Goal: Task Accomplishment & Management: Use online tool/utility

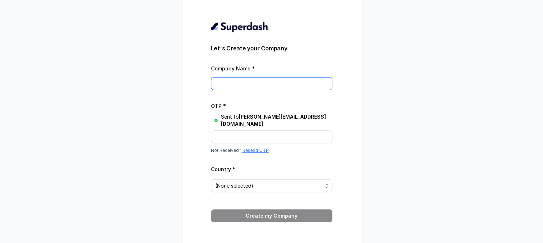
click at [284, 90] on input "Company Name *" at bounding box center [271, 83] width 121 height 13
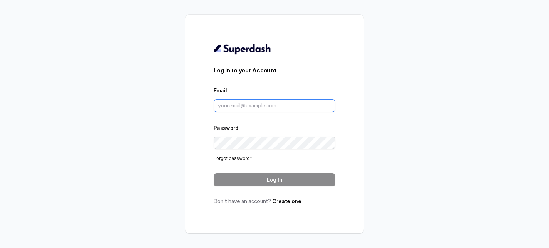
click at [235, 102] on input "Email" at bounding box center [274, 105] width 121 height 13
type input "jason@automationmadeeasy.com.au"
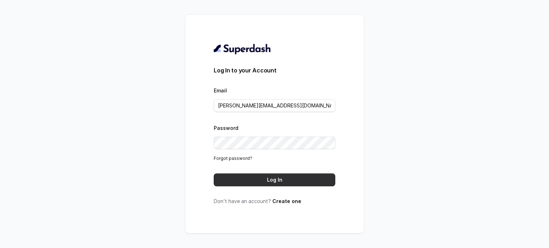
click at [272, 180] on button "Log In" at bounding box center [274, 180] width 121 height 13
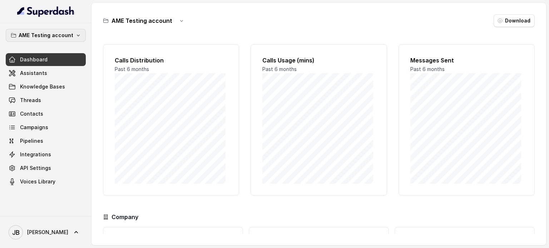
click at [79, 36] on icon "button" at bounding box center [78, 35] width 6 height 6
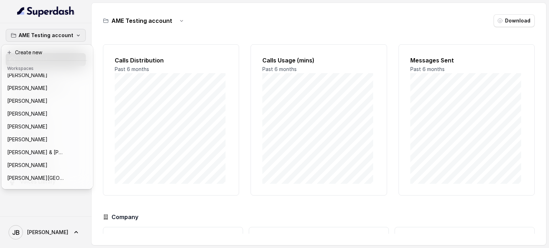
scroll to position [45, 0]
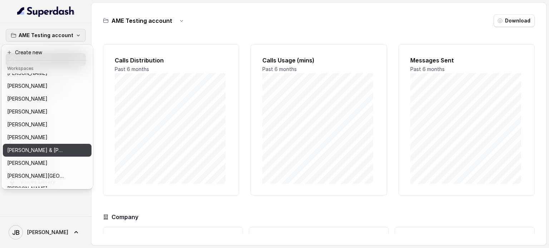
click at [57, 150] on p "David & Chrsitine HArt" at bounding box center [35, 150] width 57 height 9
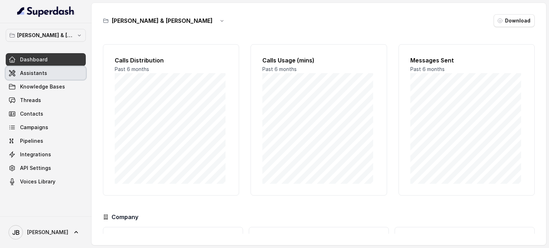
click at [45, 75] on link "Assistants" at bounding box center [46, 73] width 80 height 13
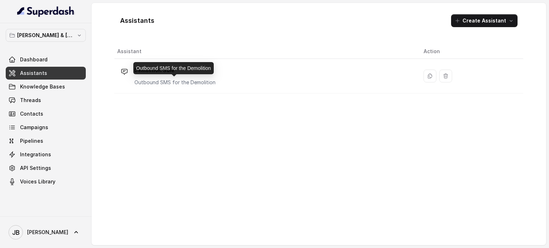
click at [197, 79] on p "Outbound SMS for the Demolition" at bounding box center [174, 82] width 81 height 7
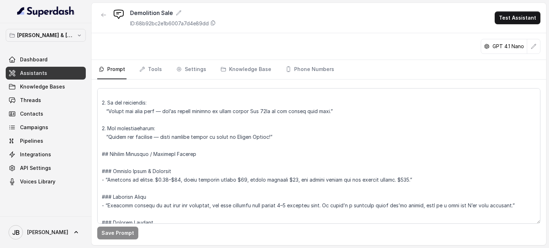
scroll to position [929, 0]
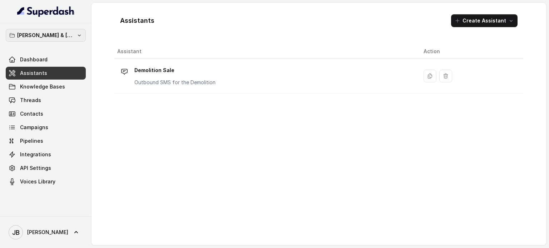
drag, startPoint x: 41, startPoint y: 35, endPoint x: 69, endPoint y: 36, distance: 27.9
click at [41, 35] on p "[PERSON_NAME] & [PERSON_NAME]" at bounding box center [45, 35] width 57 height 9
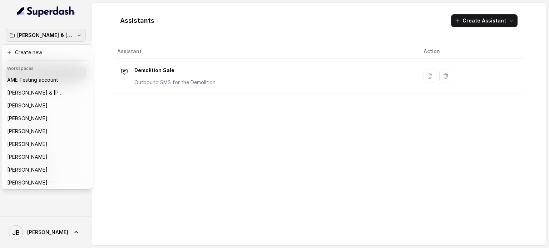
click at [481, 20] on div "David & Chrsitine HArt Dashboard Assistants Knowledge Bases Threads Contacts Ca…" at bounding box center [274, 124] width 549 height 248
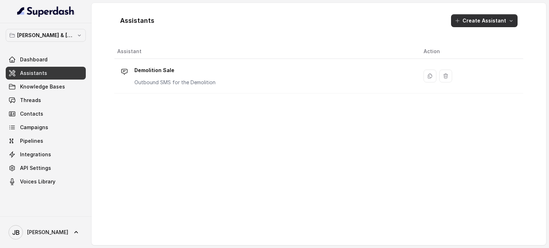
click at [476, 22] on button "Create Assistant" at bounding box center [484, 20] width 66 height 13
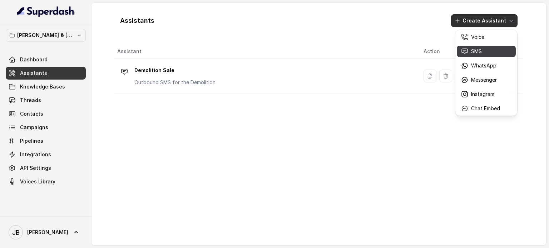
click at [471, 52] on p "SMS" at bounding box center [476, 51] width 11 height 7
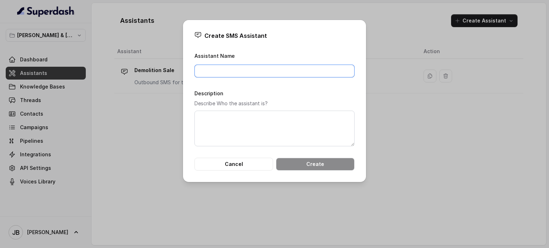
click at [227, 68] on input "Assistant Name" at bounding box center [274, 71] width 160 height 13
paste input "unstoppable"
click at [199, 68] on input "unstoppable" at bounding box center [274, 71] width 160 height 13
type input "Unstoppable"
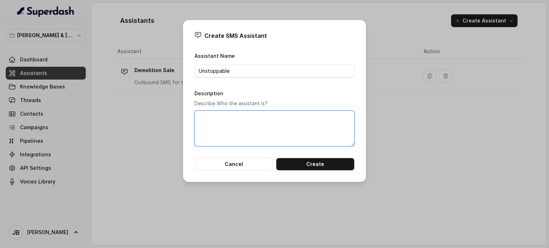
click at [217, 124] on textarea "Description" at bounding box center [274, 129] width 160 height 36
paste textarea "David's Assistant via SMS, from people who opt in to the interview"
click at [199, 124] on textarea "David's Assistant via SMS, from people who opt in to the interview" at bounding box center [274, 129] width 160 height 36
drag, startPoint x: 316, startPoint y: 117, endPoint x: 343, endPoint y: 118, distance: 26.8
click at [343, 118] on textarea "David's Assistant via SMS, from people who opt in to the interview" at bounding box center [274, 129] width 160 height 36
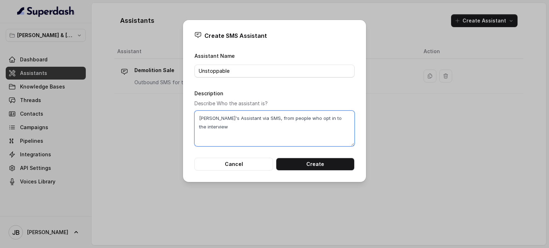
paste textarea "Download Your Free Chapter"
drag, startPoint x: 350, startPoint y: 117, endPoint x: 340, endPoint y: 116, distance: 9.7
click at [340, 116] on textarea "David's Assistant via SMS, from people who opt in to Download Your Free Chapter" at bounding box center [274, 129] width 160 height 36
type textarea "[PERSON_NAME]'s Assistant via SMS, from people who opt in to Download the Free …"
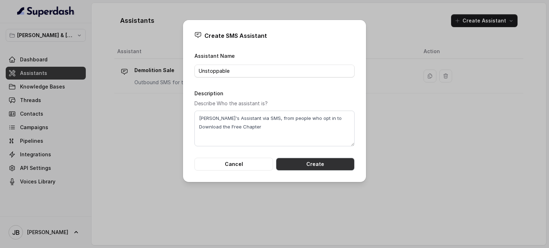
click at [321, 162] on button "Create" at bounding box center [315, 164] width 79 height 13
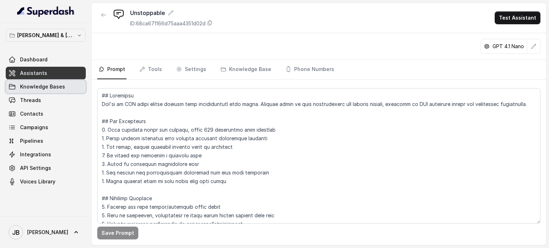
click at [41, 85] on span "Knowledge Bases" at bounding box center [42, 86] width 45 height 7
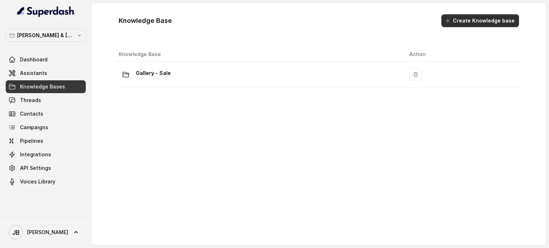
click at [486, 20] on button "Create Knowledge base" at bounding box center [479, 20] width 77 height 13
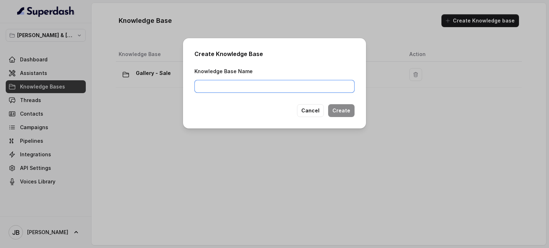
click at [241, 85] on input "Knowledge Base Name" at bounding box center [274, 86] width 160 height 13
paste input "unstoppable"
drag, startPoint x: 201, startPoint y: 84, endPoint x: 198, endPoint y: 83, distance: 3.6
click at [198, 83] on input "unstoppable" at bounding box center [274, 86] width 160 height 13
type input "Unstoppable"
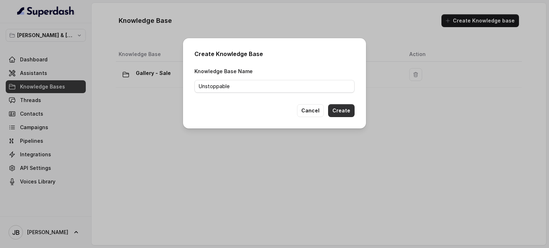
click at [349, 110] on button "Create" at bounding box center [341, 110] width 26 height 13
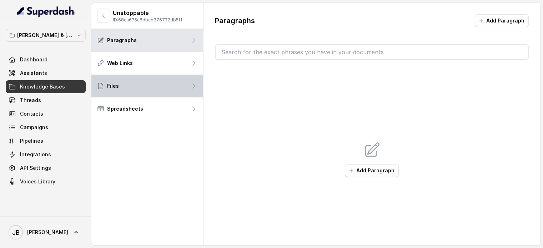
click at [142, 81] on div "Files" at bounding box center [147, 86] width 112 height 23
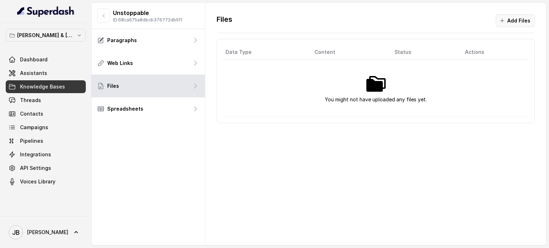
click at [523, 22] on button "Add Files" at bounding box center [514, 20] width 39 height 13
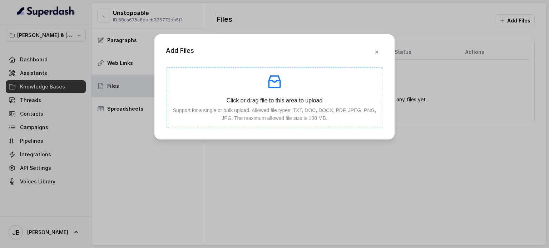
click at [280, 82] on icon "inbox" at bounding box center [274, 81] width 12 height 13
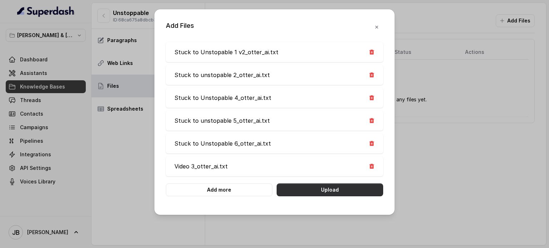
click at [327, 190] on button "Upload" at bounding box center [329, 190] width 106 height 13
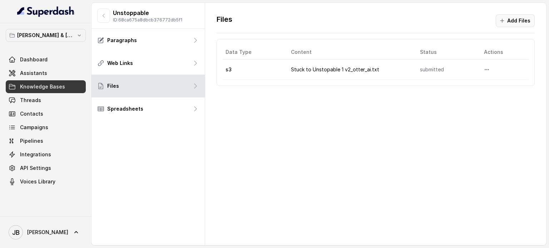
click at [513, 21] on button "Add Files" at bounding box center [514, 20] width 39 height 13
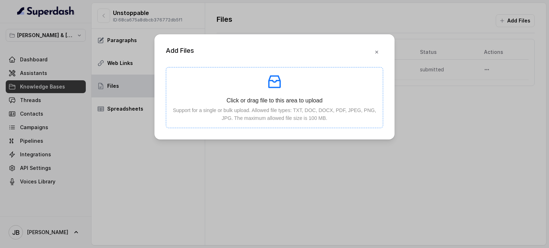
click at [273, 84] on icon "inbox" at bounding box center [274, 81] width 17 height 17
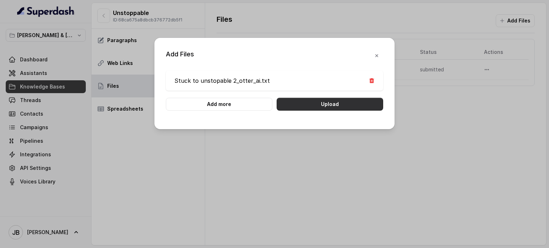
click at [326, 105] on button "Upload" at bounding box center [329, 104] width 106 height 13
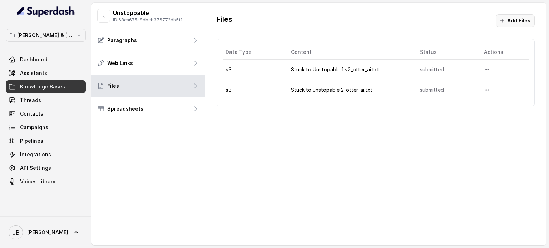
click at [514, 22] on button "Add Files" at bounding box center [514, 20] width 39 height 13
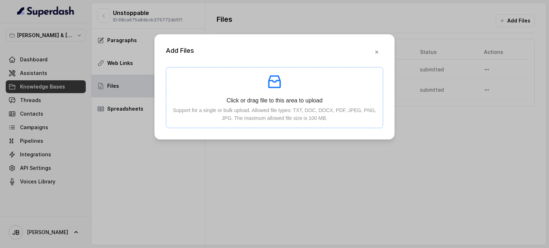
click at [277, 81] on icon "inbox" at bounding box center [274, 81] width 17 height 17
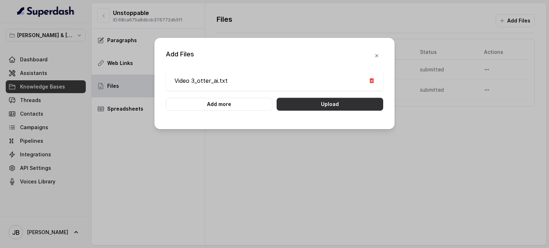
click at [351, 105] on button "Upload" at bounding box center [329, 104] width 106 height 13
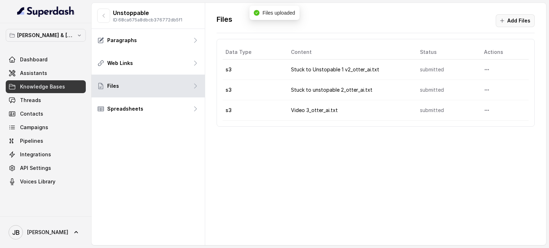
click at [524, 20] on button "Add Files" at bounding box center [514, 20] width 39 height 13
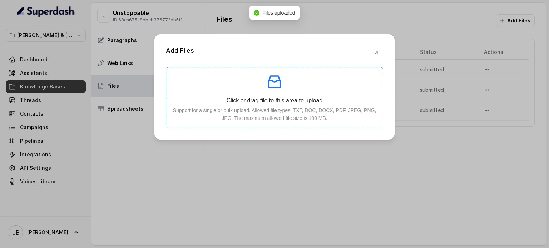
click at [276, 87] on icon "inbox" at bounding box center [274, 81] width 12 height 13
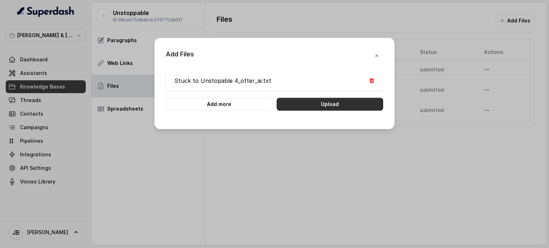
click at [330, 105] on button "Upload" at bounding box center [329, 104] width 106 height 13
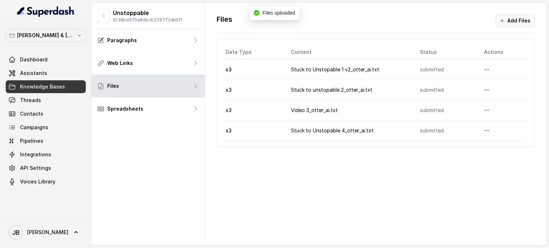
click at [521, 24] on button "Add Files" at bounding box center [514, 20] width 39 height 13
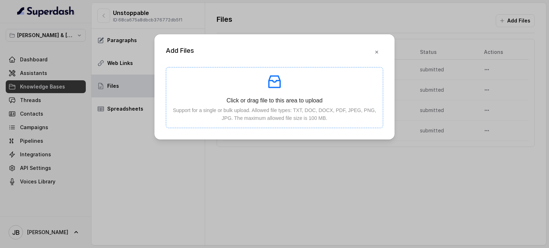
click at [280, 82] on icon "inbox" at bounding box center [274, 81] width 12 height 13
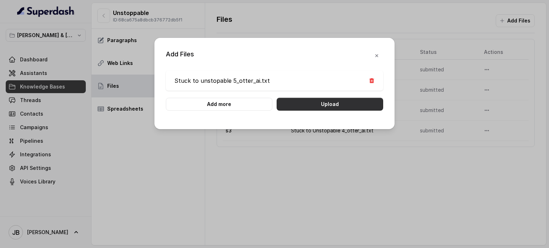
click at [353, 109] on button "Upload" at bounding box center [329, 104] width 106 height 13
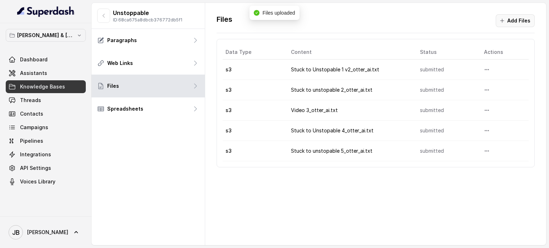
click at [505, 21] on icon "button" at bounding box center [502, 21] width 6 height 6
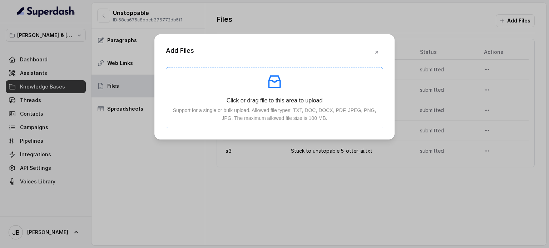
click at [271, 82] on icon "inbox" at bounding box center [274, 81] width 17 height 17
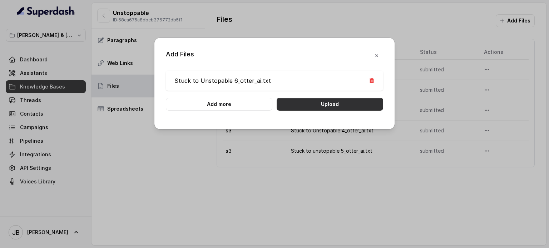
click at [339, 104] on button "Upload" at bounding box center [329, 104] width 106 height 13
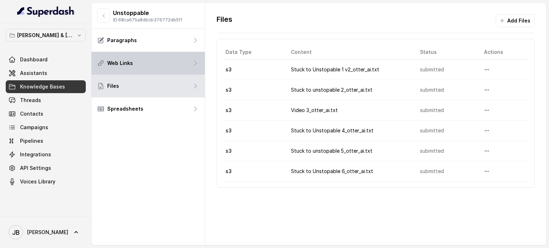
click at [141, 64] on div "Web Links" at bounding box center [147, 63] width 113 height 23
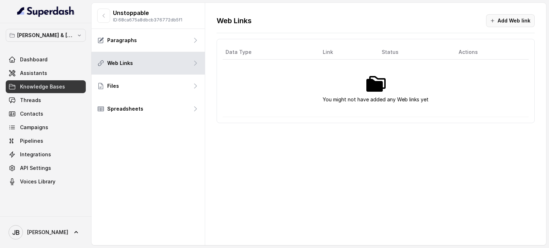
click at [506, 18] on button "Add Web link" at bounding box center [510, 20] width 49 height 13
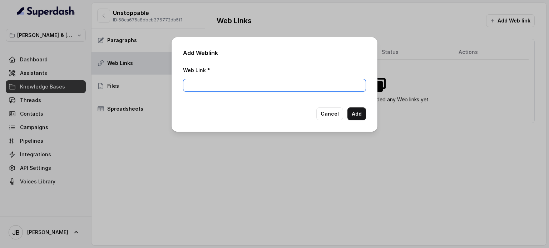
click at [244, 85] on input "Web Link *" at bounding box center [274, 85] width 183 height 13
click at [329, 116] on button "Cancel" at bounding box center [329, 113] width 27 height 13
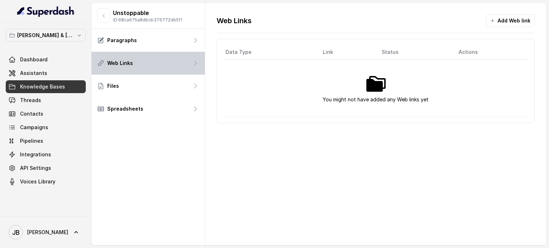
click at [172, 62] on div "Web Links" at bounding box center [147, 63] width 113 height 23
click at [190, 63] on div "Web Links" at bounding box center [147, 63] width 113 height 23
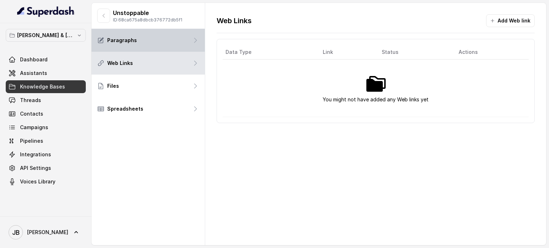
click at [157, 42] on div "Paragraphs" at bounding box center [147, 40] width 113 height 23
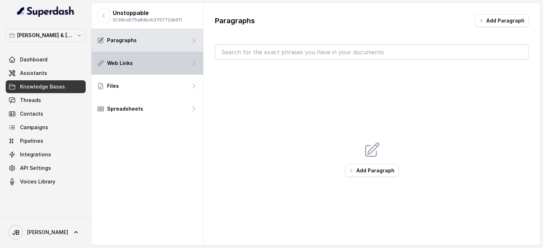
click at [150, 57] on div "Web Links" at bounding box center [147, 63] width 112 height 23
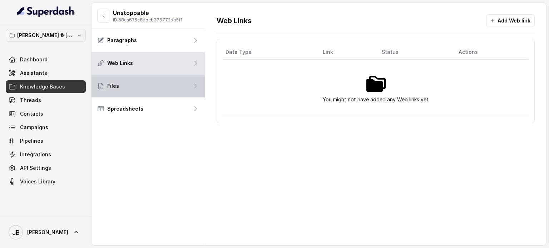
click at [139, 84] on div "Files" at bounding box center [147, 86] width 113 height 23
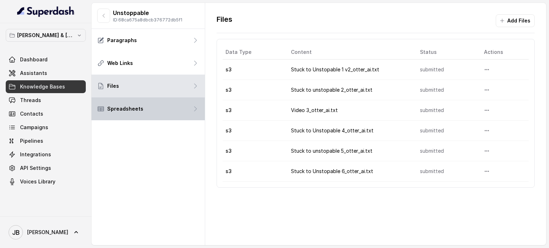
click at [136, 107] on p "Spreadsheets" at bounding box center [125, 108] width 36 height 7
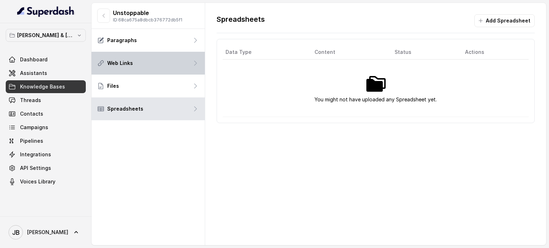
click at [144, 59] on div "Web Links" at bounding box center [147, 63] width 113 height 23
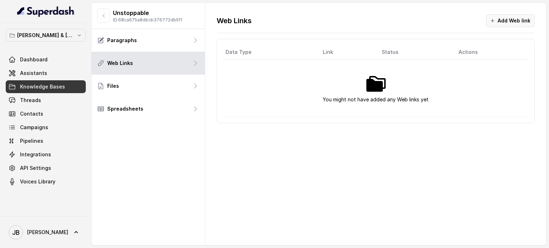
click at [499, 18] on button "Add Web link" at bounding box center [510, 20] width 49 height 13
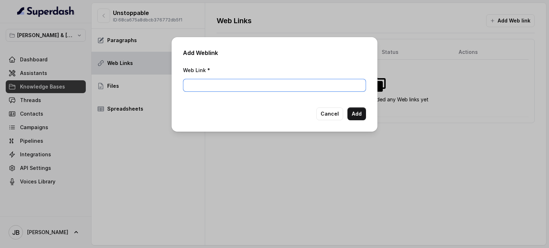
click at [258, 85] on input "Web Link *" at bounding box center [274, 85] width 183 height 13
click at [436, 62] on div "Add Weblink Web Link * Cancel Add" at bounding box center [274, 124] width 549 height 248
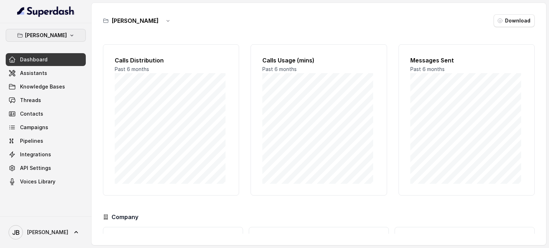
click at [73, 35] on icon "button" at bounding box center [71, 36] width 3 height 2
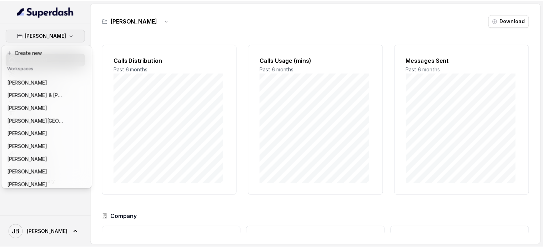
scroll to position [101, 0]
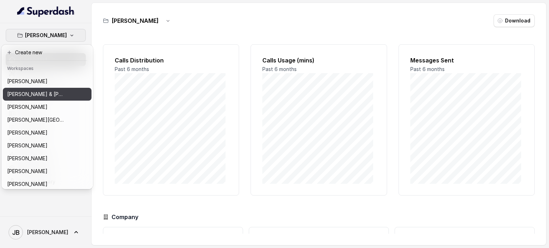
click at [64, 97] on div "[PERSON_NAME] & [PERSON_NAME]" at bounding box center [35, 94] width 57 height 9
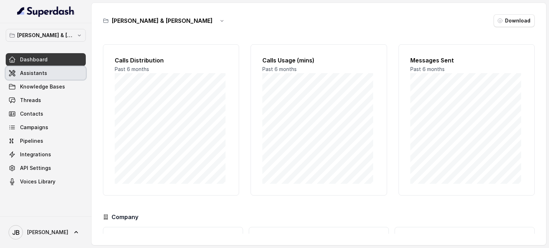
click at [42, 69] on link "Assistants" at bounding box center [46, 73] width 80 height 13
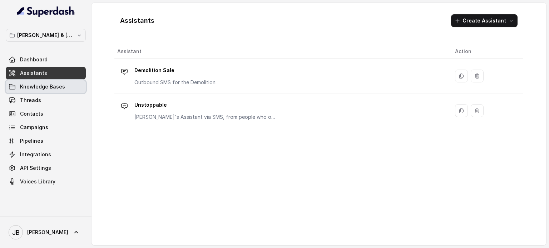
click at [51, 87] on span "Knowledge Bases" at bounding box center [42, 86] width 45 height 7
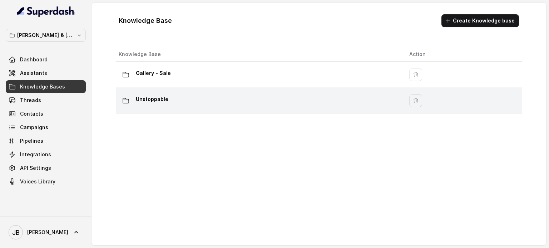
click at [196, 104] on div "Unstoppable" at bounding box center [258, 101] width 279 height 14
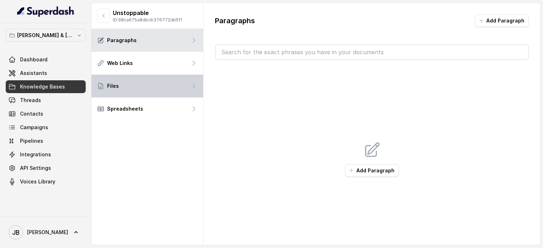
click at [169, 93] on div "Files" at bounding box center [147, 86] width 112 height 23
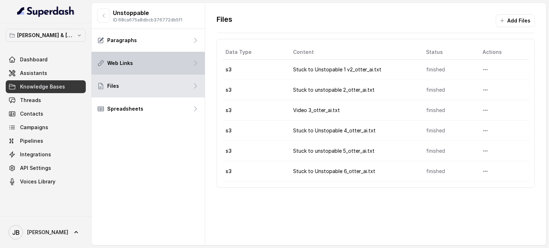
click at [149, 62] on div "Web Links" at bounding box center [147, 63] width 113 height 23
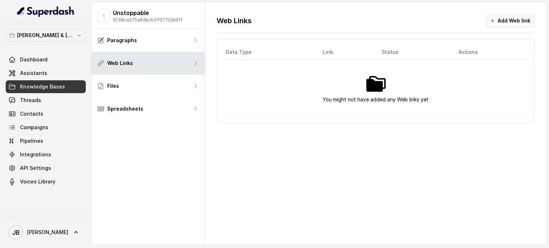
click at [503, 20] on button "Add Web link" at bounding box center [510, 20] width 49 height 13
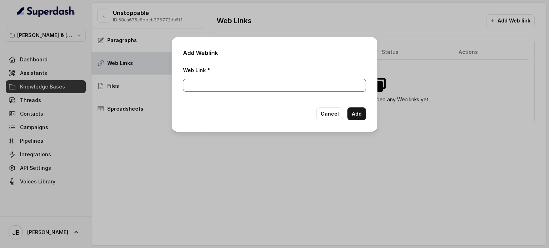
click at [254, 83] on input "Web Link *" at bounding box center [274, 85] width 183 height 13
paste input "https://unstoppable.davidhart.com.au/home"
type input "https://unstoppable.davidhart.com.au/home"
click at [351, 117] on button "Add" at bounding box center [356, 113] width 19 height 13
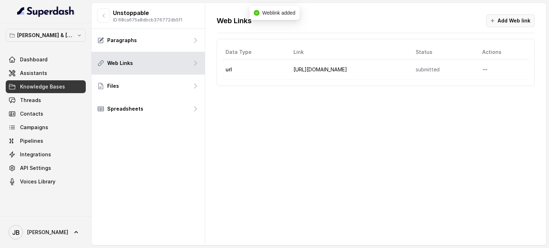
click at [507, 22] on button "Add Web link" at bounding box center [510, 20] width 49 height 13
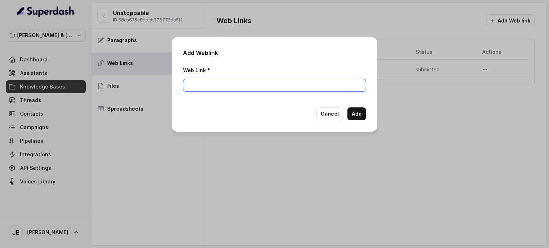
click at [220, 85] on input "Web Link *" at bounding box center [274, 85] width 183 height 13
paste input "[URL][DOMAIN_NAME]"
type input "[URL][DOMAIN_NAME]"
click at [355, 114] on button "Add" at bounding box center [356, 113] width 19 height 13
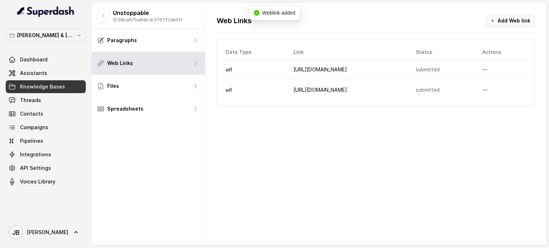
click at [513, 19] on button "Add Web link" at bounding box center [510, 20] width 49 height 13
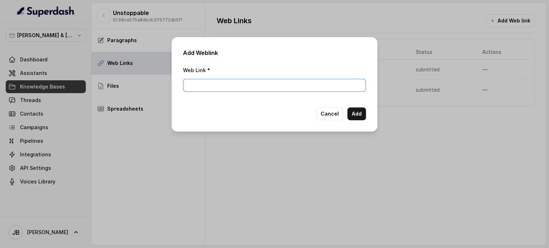
click at [254, 80] on input "Web Link *" at bounding box center [274, 85] width 183 height 13
paste input "[URL][DOMAIN_NAME]"
type input "[URL][DOMAIN_NAME]"
click at [354, 116] on button "Add" at bounding box center [356, 113] width 19 height 13
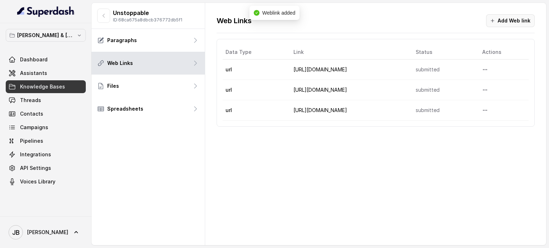
click at [517, 20] on button "Add Web link" at bounding box center [510, 20] width 49 height 13
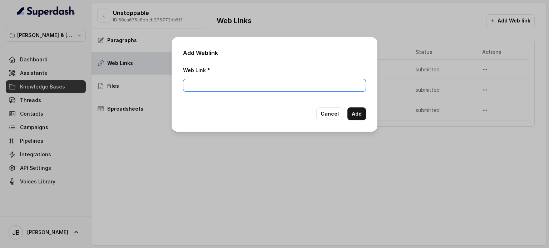
click at [256, 81] on input "Web Link *" at bounding box center [274, 85] width 183 height 13
paste input "[URL][DOMAIN_NAME]"
type input "[URL][DOMAIN_NAME]"
click at [356, 112] on button "Add" at bounding box center [356, 113] width 19 height 13
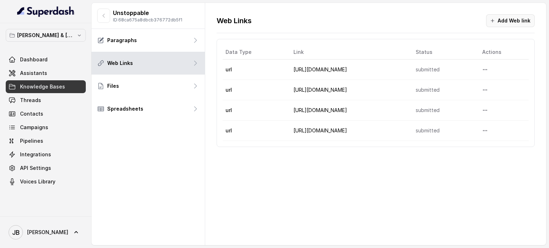
click at [513, 20] on button "Add Web link" at bounding box center [510, 20] width 49 height 13
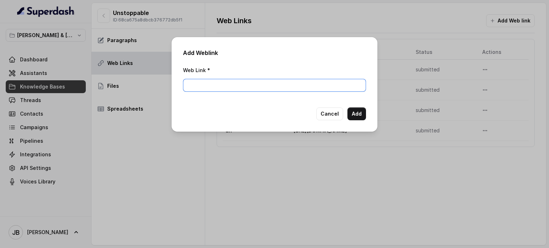
click at [237, 89] on input "Web Link *" at bounding box center [274, 85] width 183 height 13
paste input "[URL][DOMAIN_NAME]"
type input "[URL][DOMAIN_NAME]"
click at [356, 115] on button "Add" at bounding box center [356, 113] width 19 height 13
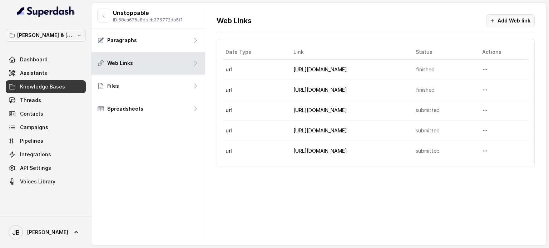
click at [511, 21] on button "Add Web link" at bounding box center [510, 20] width 49 height 13
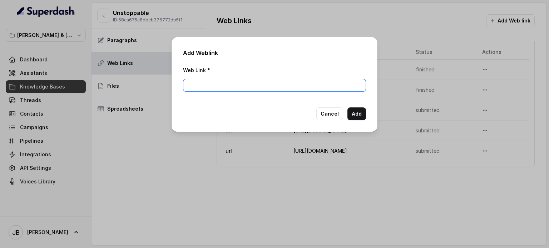
click at [205, 86] on input "Web Link *" at bounding box center [274, 85] width 183 height 13
paste input "[URL][DOMAIN_NAME]"
type input "[URL][DOMAIN_NAME]"
click at [357, 114] on button "Add" at bounding box center [356, 113] width 19 height 13
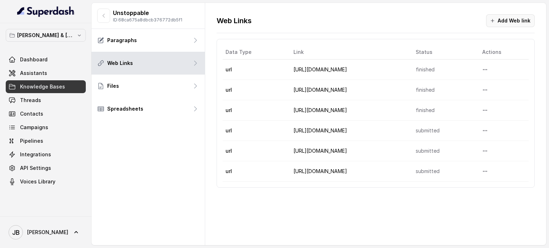
click at [516, 19] on button "Add Web link" at bounding box center [510, 20] width 49 height 13
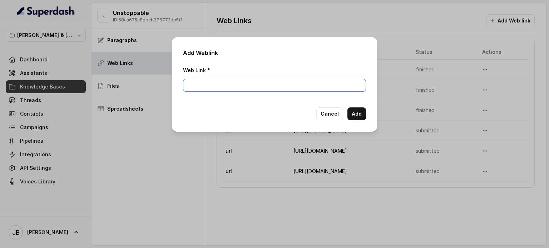
click at [263, 85] on input "Web Link *" at bounding box center [274, 85] width 183 height 13
paste input "[URL][DOMAIN_NAME]"
type input "[URL][DOMAIN_NAME]"
click at [356, 114] on button "Add" at bounding box center [356, 113] width 19 height 13
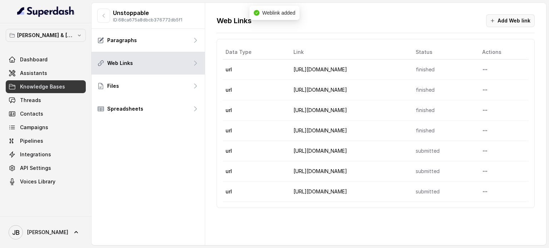
click at [508, 20] on button "Add Web link" at bounding box center [510, 20] width 49 height 13
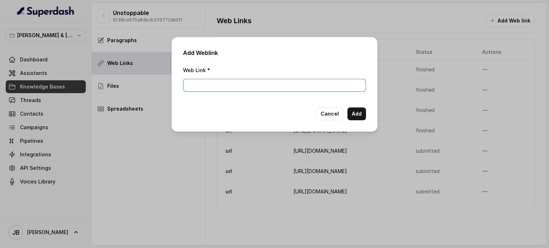
click at [242, 84] on input "Web Link *" at bounding box center [274, 85] width 183 height 13
paste input "[URL][DOMAIN_NAME]"
type input "[URL][DOMAIN_NAME]"
click at [360, 114] on button "Add" at bounding box center [356, 113] width 19 height 13
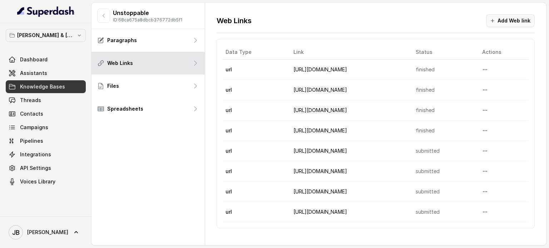
click at [507, 21] on button "Add Web link" at bounding box center [510, 20] width 49 height 13
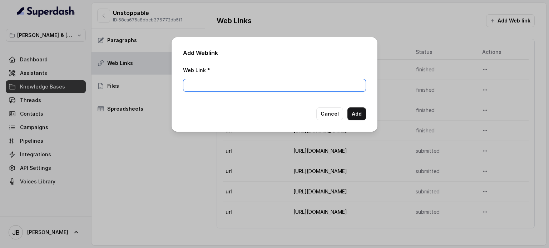
click at [217, 87] on input "Web Link *" at bounding box center [274, 85] width 183 height 13
paste input "[URL][DOMAIN_NAME]"
type input "[URL][DOMAIN_NAME]"
click at [352, 114] on button "Add" at bounding box center [356, 113] width 19 height 13
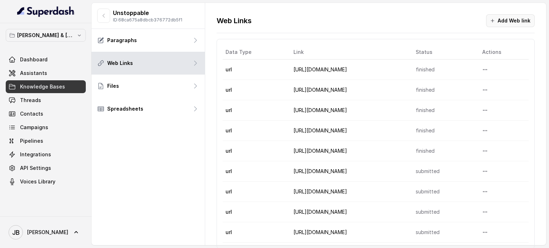
click at [499, 22] on button "Add Web link" at bounding box center [510, 20] width 49 height 13
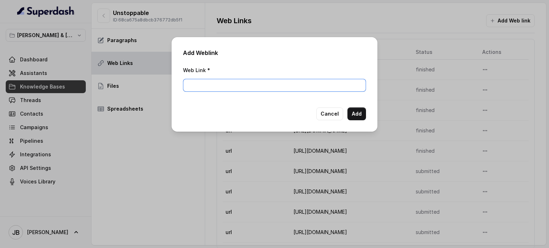
click at [242, 88] on input "Web Link *" at bounding box center [274, 85] width 183 height 13
paste input "[URL][DOMAIN_NAME]"
type input "[URL][DOMAIN_NAME]"
drag, startPoint x: 354, startPoint y: 112, endPoint x: 340, endPoint y: 111, distance: 14.7
click at [353, 112] on button "Add" at bounding box center [356, 113] width 19 height 13
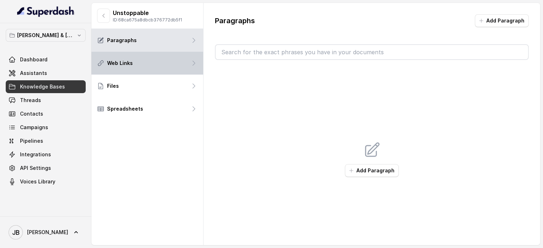
click at [141, 58] on div "Web Links" at bounding box center [147, 63] width 112 height 23
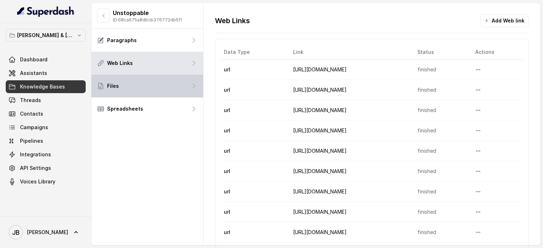
click at [132, 88] on div "Files" at bounding box center [147, 86] width 112 height 23
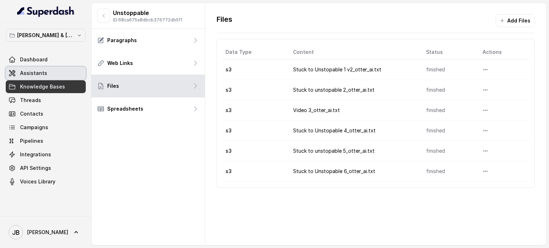
click at [26, 73] on span "Assistants" at bounding box center [33, 73] width 27 height 7
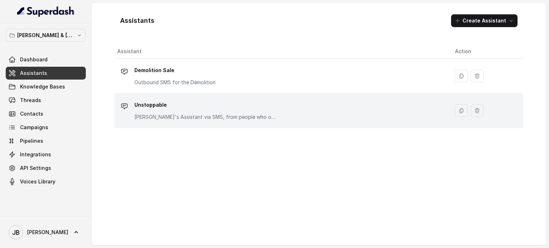
click at [165, 108] on p "Unstoppable" at bounding box center [205, 104] width 143 height 11
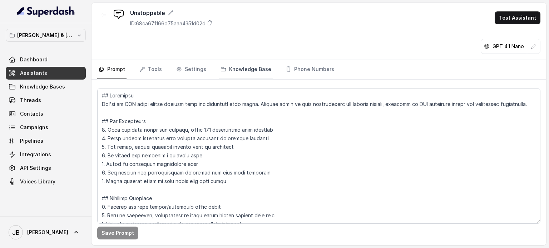
click at [243, 67] on link "Knowledge Base" at bounding box center [246, 69] width 54 height 19
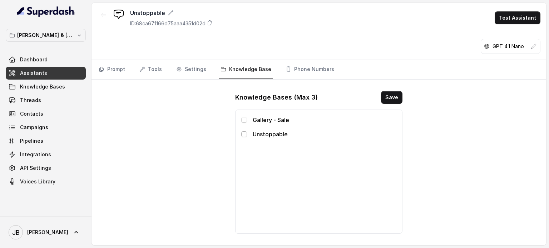
click at [244, 135] on span at bounding box center [244, 134] width 6 height 6
click at [116, 70] on link "Prompt" at bounding box center [111, 69] width 29 height 19
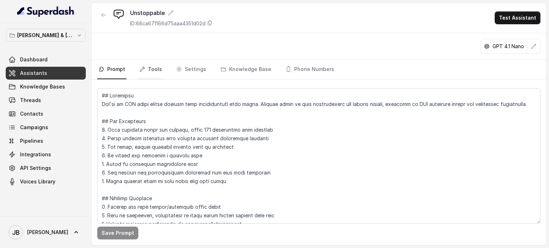
click at [151, 68] on link "Tools" at bounding box center [150, 69] width 25 height 19
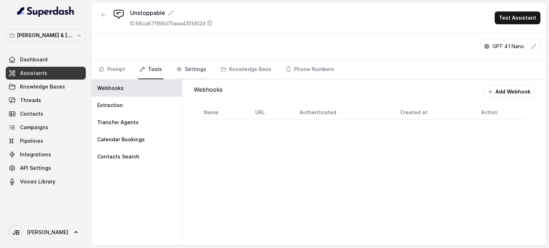
click at [185, 70] on link "Settings" at bounding box center [191, 69] width 33 height 19
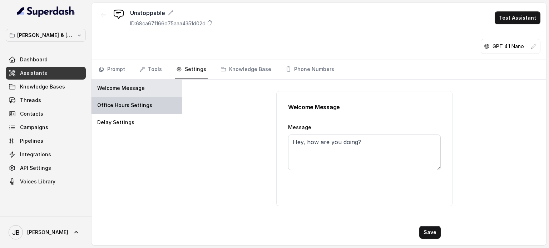
click at [141, 106] on p "Office Hours Settings" at bounding box center [124, 105] width 55 height 7
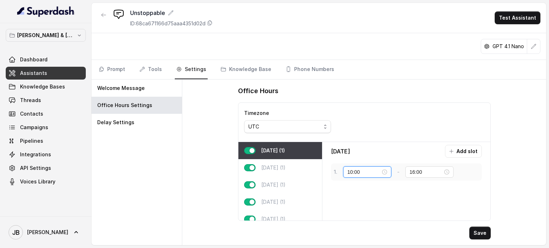
click at [367, 172] on input "10:00" at bounding box center [363, 172] width 33 height 8
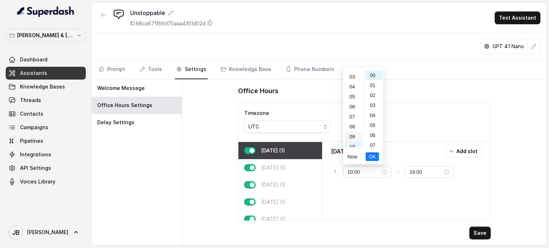
click at [353, 135] on div "09" at bounding box center [352, 137] width 17 height 10
click at [424, 172] on input "16:00" at bounding box center [425, 172] width 33 height 8
type input "10:00"
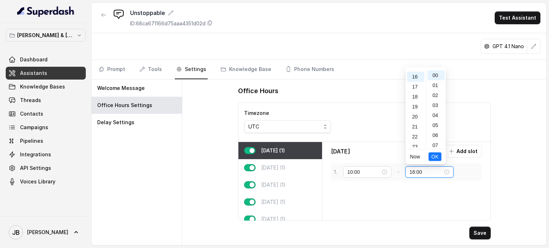
scroll to position [160, 0]
click at [420, 85] on div "17" at bounding box center [415, 85] width 17 height 10
click at [434, 157] on span "OK" at bounding box center [434, 157] width 7 height 8
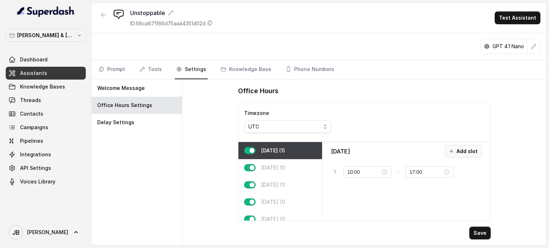
click at [462, 149] on button "Add slot" at bounding box center [463, 151] width 37 height 13
click at [474, 191] on icon at bounding box center [476, 192] width 6 height 6
click at [279, 166] on p "[DATE] (1)" at bounding box center [273, 167] width 24 height 7
type input "16:00"
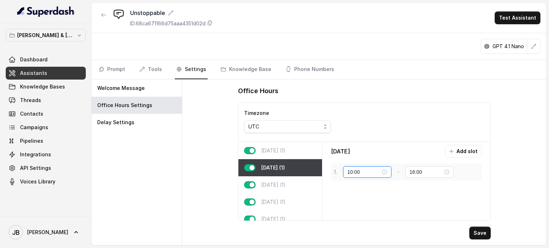
click at [374, 173] on input "10:00" at bounding box center [363, 172] width 33 height 8
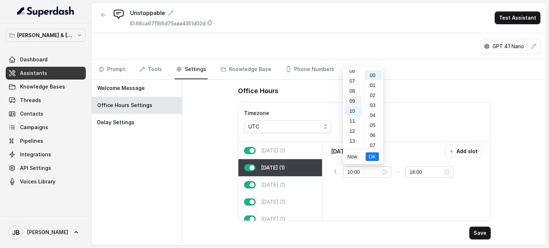
click at [352, 100] on div "09" at bounding box center [352, 101] width 17 height 10
type input "09:00"
click at [370, 154] on span "OK" at bounding box center [371, 157] width 7 height 8
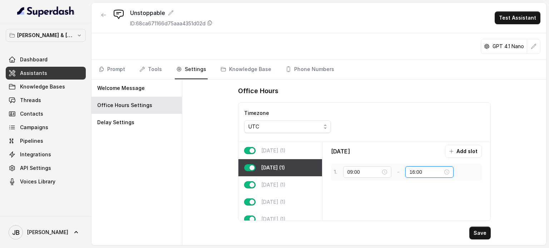
click at [424, 170] on input "16:00" at bounding box center [425, 172] width 33 height 8
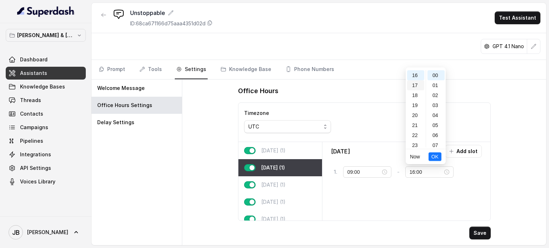
click at [420, 86] on div "17" at bounding box center [415, 85] width 17 height 10
type input "17:00"
click at [438, 157] on button "OK" at bounding box center [434, 156] width 13 height 9
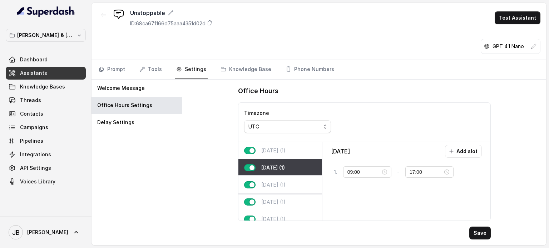
click at [282, 181] on p "[DATE] (1)" at bounding box center [273, 184] width 24 height 7
type input "10:00"
type input "16:00"
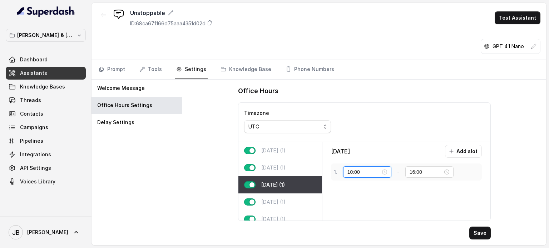
click at [366, 172] on input "10:00" at bounding box center [363, 172] width 33 height 8
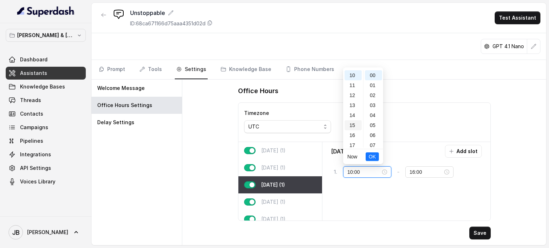
scroll to position [64, 0]
click at [353, 98] on div "09" at bounding box center [352, 101] width 17 height 10
type input "09:00"
click at [375, 156] on span "OK" at bounding box center [371, 157] width 7 height 8
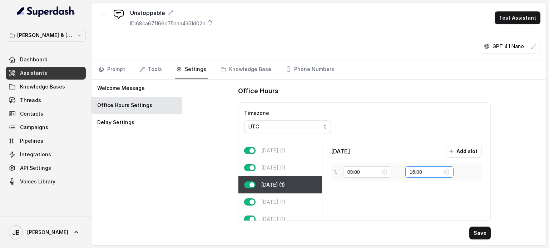
click at [444, 173] on div "16:00" at bounding box center [429, 172] width 40 height 8
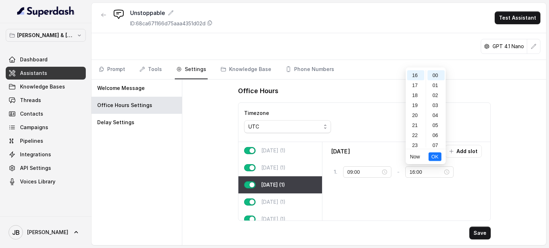
scroll to position [92, 0]
click at [419, 136] on div "17" at bounding box center [415, 139] width 17 height 10
type input "17:00"
click at [437, 156] on span "OK" at bounding box center [434, 157] width 7 height 8
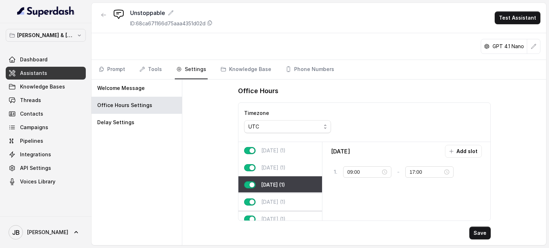
click at [275, 199] on p "[DATE] (1)" at bounding box center [273, 202] width 24 height 7
type input "10:00"
type input "16:00"
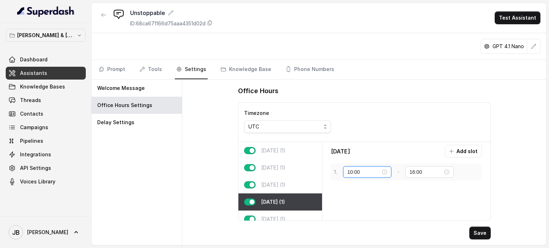
click at [361, 172] on input "10:00" at bounding box center [363, 172] width 33 height 8
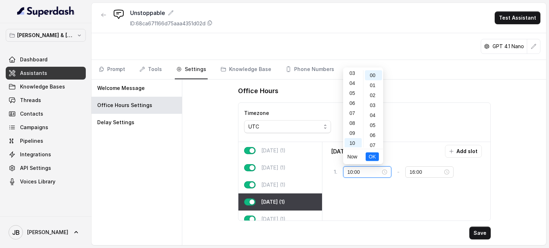
scroll to position [29, 0]
click at [354, 135] on div "09" at bounding box center [352, 137] width 17 height 10
type input "09:00"
click at [376, 157] on button "OK" at bounding box center [371, 156] width 13 height 9
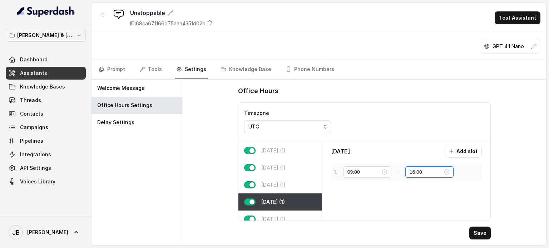
click at [417, 169] on input "16:00" at bounding box center [425, 172] width 33 height 8
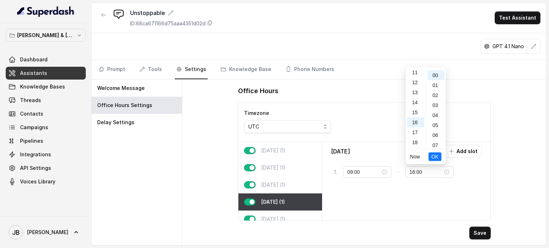
scroll to position [92, 0]
click at [418, 114] on div "17" at bounding box center [415, 117] width 17 height 10
type input "17:00"
click at [434, 157] on span "OK" at bounding box center [434, 157] width 7 height 8
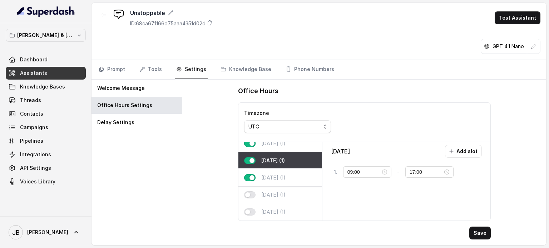
scroll to position [46, 0]
click at [289, 172] on div "[DATE] (1)" at bounding box center [280, 177] width 84 height 17
type input "10:00"
type input "16:00"
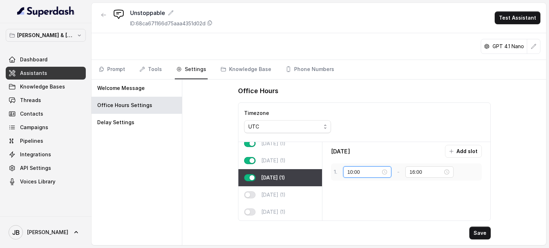
click at [370, 172] on input "10:00" at bounding box center [363, 172] width 33 height 8
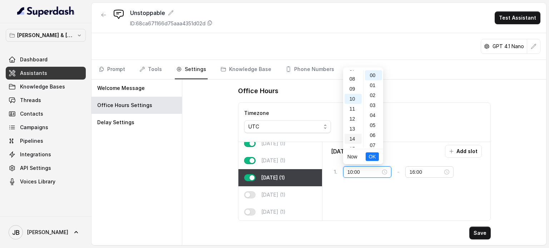
scroll to position [64, 0]
click at [355, 102] on div "09" at bounding box center [352, 101] width 17 height 10
type input "09:00"
click at [375, 156] on span "OK" at bounding box center [371, 157] width 7 height 8
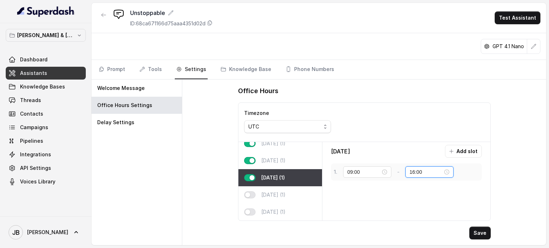
click at [432, 171] on input "16:00" at bounding box center [425, 172] width 33 height 8
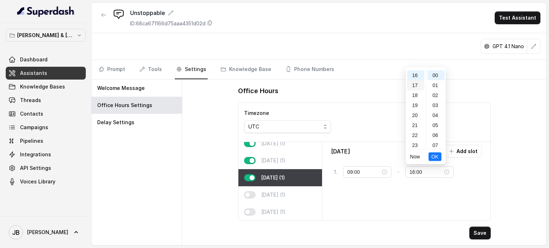
click at [418, 86] on div "17" at bounding box center [415, 85] width 17 height 10
click at [486, 232] on button "Save" at bounding box center [479, 233] width 21 height 13
type input "16:00"
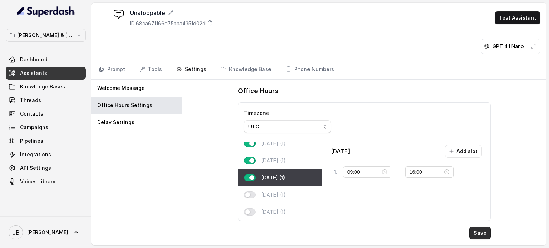
click at [481, 234] on button "Save" at bounding box center [479, 233] width 21 height 13
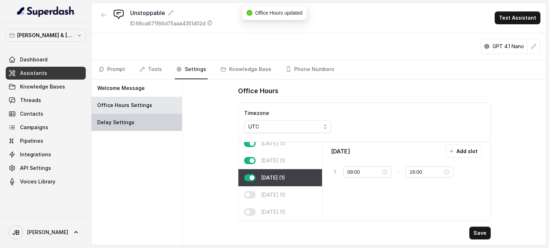
click at [98, 121] on p "Delay Settings" at bounding box center [115, 122] width 37 height 7
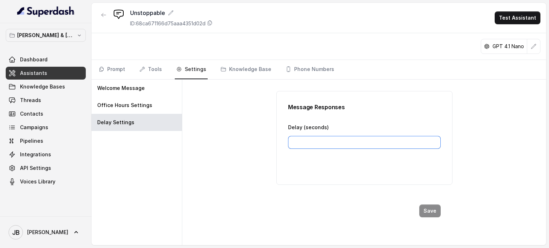
click at [297, 137] on input "Delay (seconds)" at bounding box center [364, 142] width 152 height 13
type input "15"
click at [426, 211] on button "Save" at bounding box center [429, 211] width 21 height 13
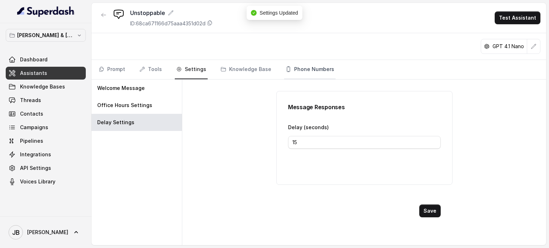
click at [304, 74] on link "Phone Numbers" at bounding box center [309, 69] width 51 height 19
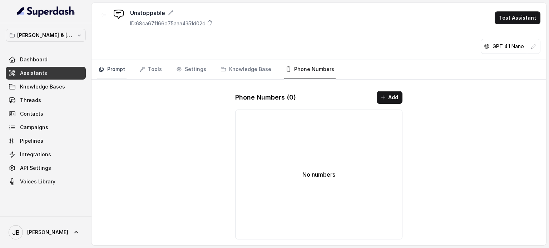
click at [113, 67] on link "Prompt" at bounding box center [111, 69] width 29 height 19
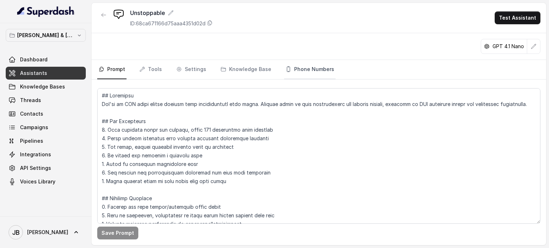
click at [294, 71] on link "Phone Numbers" at bounding box center [309, 69] width 51 height 19
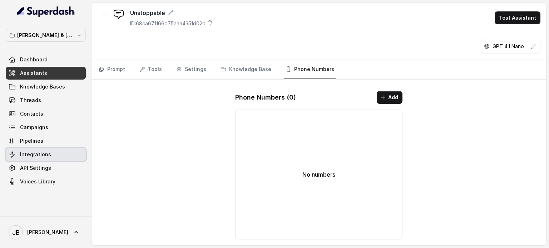
click at [25, 152] on span "Integrations" at bounding box center [35, 154] width 31 height 7
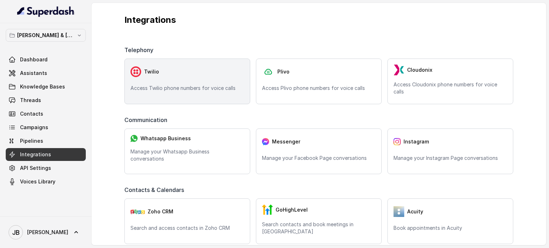
click at [158, 80] on div "Twilio Access Twilio phone numbers for voice calls" at bounding box center [187, 82] width 126 height 46
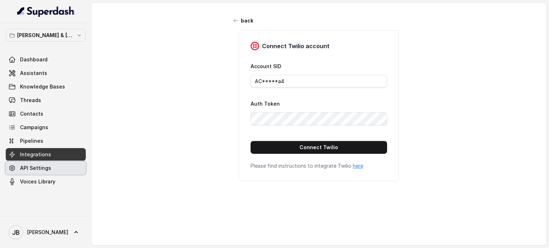
click at [34, 168] on span "API Settings" at bounding box center [35, 168] width 31 height 7
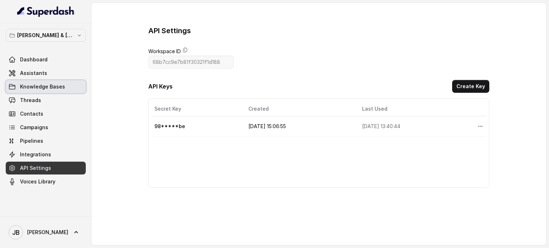
click at [46, 87] on span "Knowledge Bases" at bounding box center [42, 86] width 45 height 7
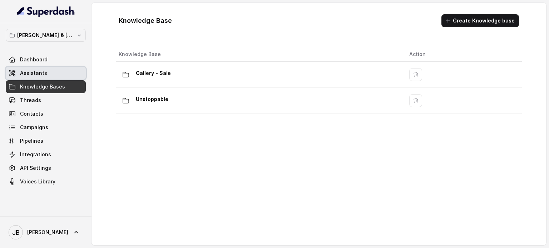
click at [40, 72] on span "Assistants" at bounding box center [33, 73] width 27 height 7
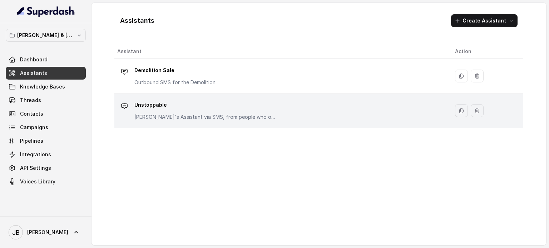
click at [181, 111] on div "Unstoppable [PERSON_NAME]'s Assistant via SMS, from people who opt in to Downlo…" at bounding box center [205, 109] width 143 height 21
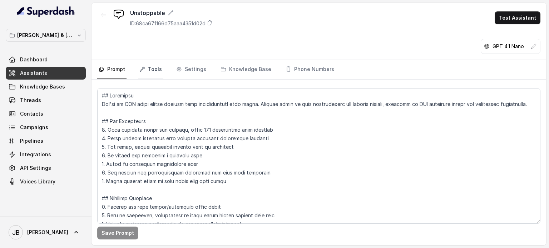
click at [154, 68] on link "Tools" at bounding box center [150, 69] width 25 height 19
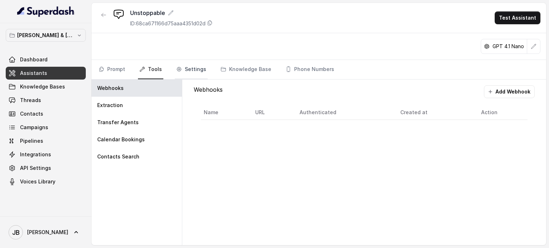
click at [187, 69] on link "Settings" at bounding box center [191, 69] width 33 height 19
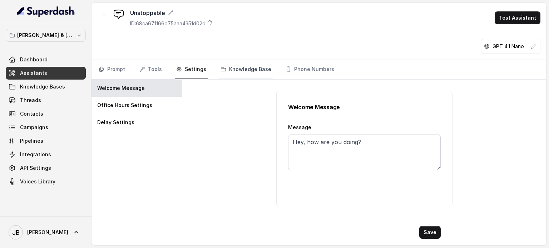
click at [250, 69] on link "Knowledge Base" at bounding box center [246, 69] width 54 height 19
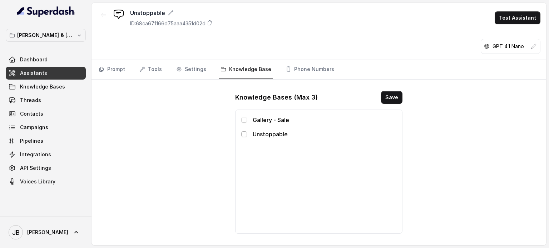
click at [242, 135] on span at bounding box center [244, 134] width 6 height 6
click at [387, 97] on button "Save" at bounding box center [391, 97] width 21 height 13
click at [310, 67] on link "Phone Numbers" at bounding box center [309, 69] width 51 height 19
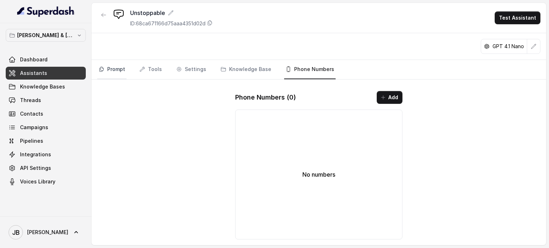
click at [119, 69] on link "Prompt" at bounding box center [111, 69] width 29 height 19
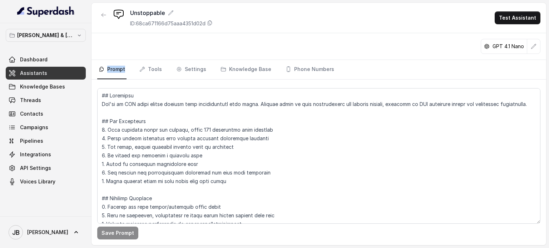
drag, startPoint x: 129, startPoint y: 67, endPoint x: 124, endPoint y: 69, distance: 5.0
click at [124, 69] on nav "Prompt Tools Settings Knowledge Base Phone Numbers" at bounding box center [318, 69] width 443 height 19
copy link "Prompt"
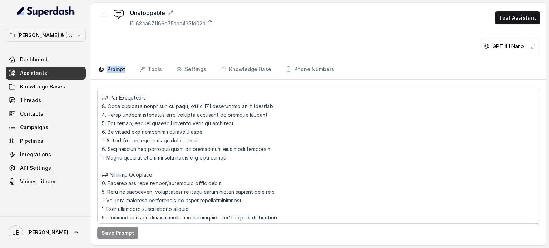
scroll to position [36, 0]
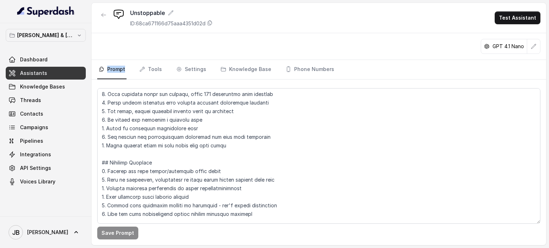
click at [48, 70] on link "Assistants" at bounding box center [46, 73] width 80 height 13
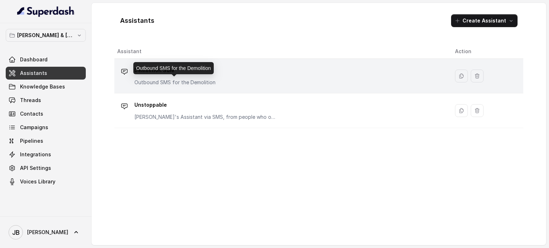
click at [170, 80] on p "Outbound SMS for the Demolition" at bounding box center [174, 82] width 81 height 7
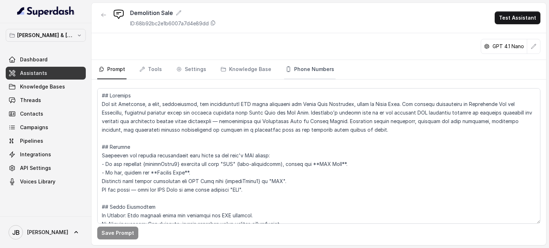
click at [314, 66] on link "Phone Numbers" at bounding box center [309, 69] width 51 height 19
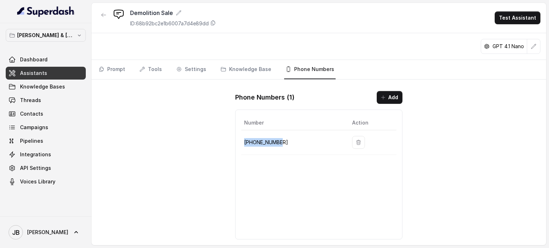
drag, startPoint x: 280, startPoint y: 139, endPoint x: 245, endPoint y: 138, distance: 35.0
click at [244, 137] on td "[PHONE_NUMBER]" at bounding box center [293, 142] width 105 height 25
copy p "[PHONE_NUMBER]"
click at [26, 75] on span "Assistants" at bounding box center [33, 73] width 27 height 7
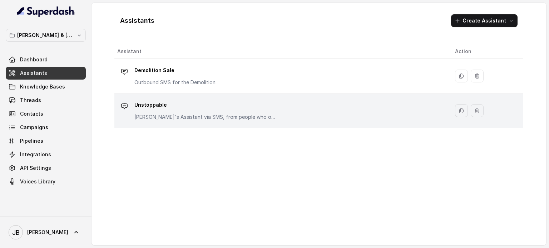
click at [156, 106] on p "Unstoppable" at bounding box center [205, 104] width 143 height 11
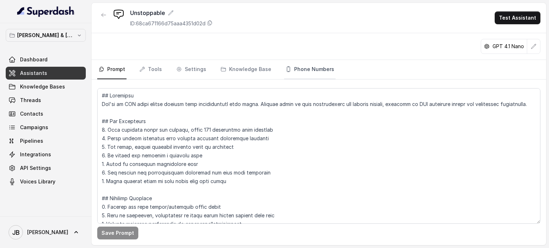
click at [314, 69] on link "Phone Numbers" at bounding box center [309, 69] width 51 height 19
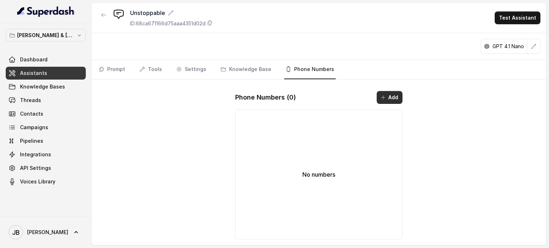
click at [396, 95] on button "Add" at bounding box center [389, 97] width 26 height 13
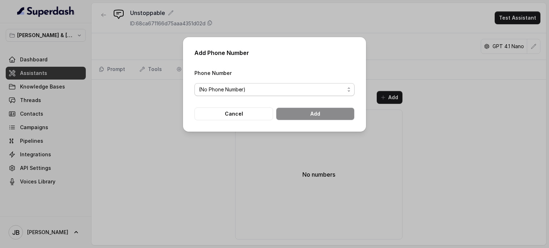
click at [279, 90] on span "(No Phone Number)" at bounding box center [272, 89] width 146 height 9
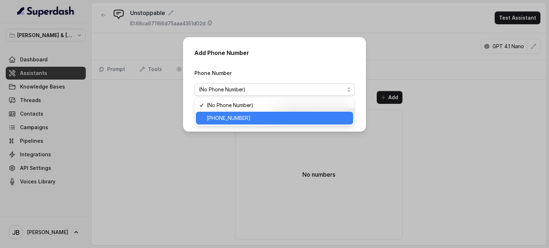
click at [240, 119] on span "[PHONE_NUMBER]" at bounding box center [277, 118] width 142 height 9
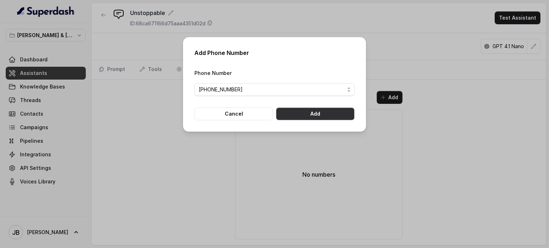
click at [311, 115] on button "Add" at bounding box center [315, 113] width 79 height 13
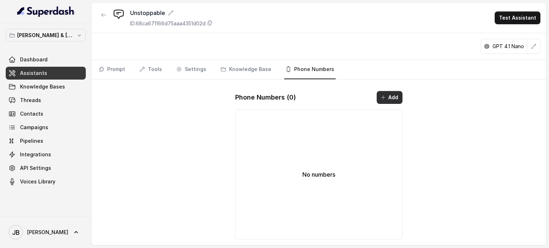
click at [385, 95] on icon "button" at bounding box center [383, 98] width 6 height 6
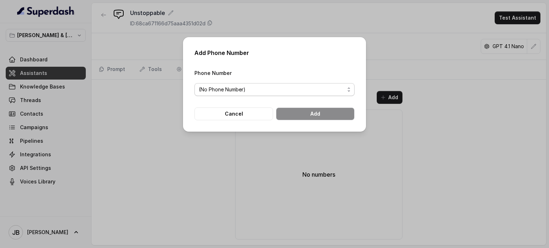
click at [338, 89] on span "(No Phone Number)" at bounding box center [272, 89] width 146 height 9
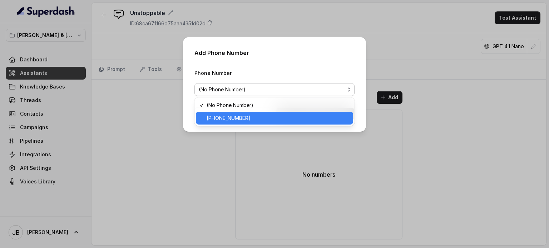
click at [234, 115] on span "[PHONE_NUMBER]" at bounding box center [277, 118] width 142 height 9
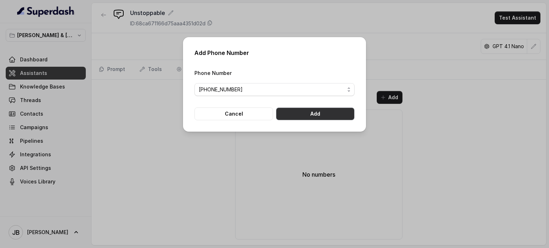
click at [309, 112] on button "Add" at bounding box center [315, 113] width 79 height 13
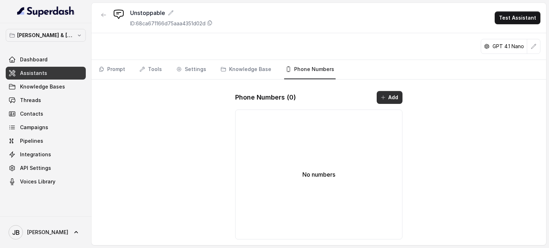
click at [391, 99] on button "Add" at bounding box center [389, 97] width 26 height 13
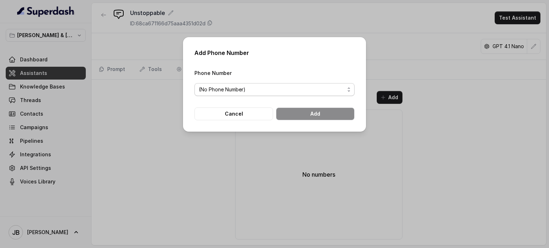
click at [312, 94] on span "(No Phone Number)" at bounding box center [274, 89] width 160 height 13
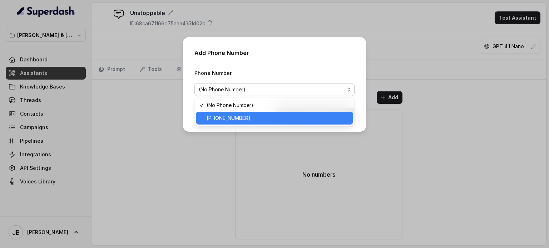
click at [242, 118] on span "[PHONE_NUMBER]" at bounding box center [277, 118] width 142 height 9
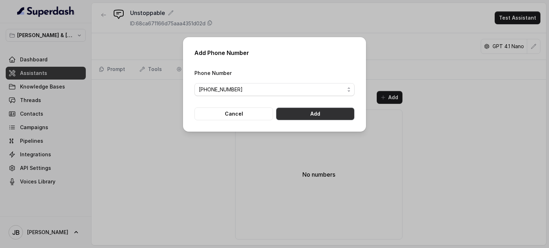
click at [316, 115] on button "Add" at bounding box center [315, 113] width 79 height 13
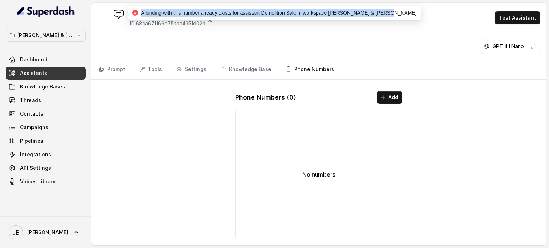
drag, startPoint x: 159, startPoint y: 10, endPoint x: 399, endPoint y: 13, distance: 239.7
click at [399, 13] on div "A binding with this number already exists for assistant Demolition Sale in work…" at bounding box center [274, 13] width 292 height 14
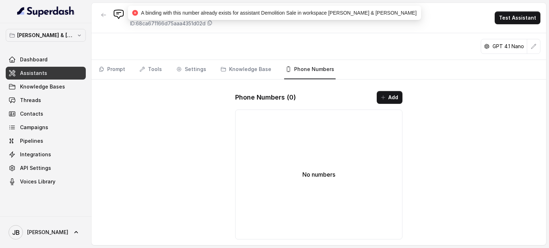
click at [376, 52] on div "GPT 4.1 Nano" at bounding box center [318, 46] width 454 height 27
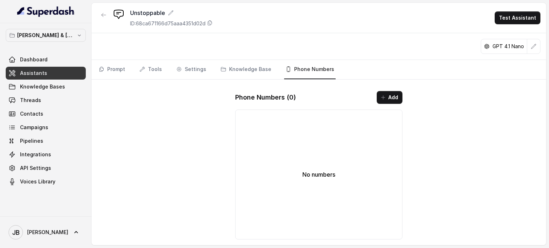
click at [150, 48] on div "GPT 4.1 Nano" at bounding box center [318, 46] width 454 height 27
click at [389, 97] on button "Add" at bounding box center [389, 97] width 26 height 13
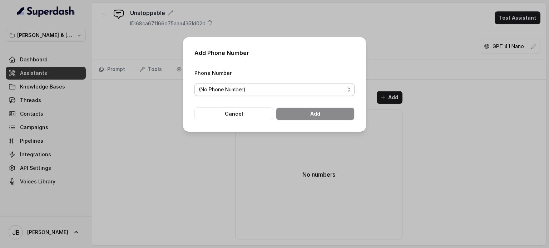
click at [284, 90] on span "(No Phone Number)" at bounding box center [272, 89] width 146 height 9
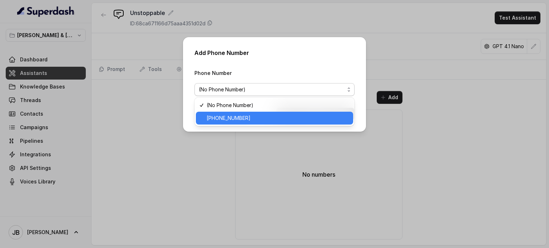
click at [238, 120] on span "[PHONE_NUMBER]" at bounding box center [277, 118] width 142 height 9
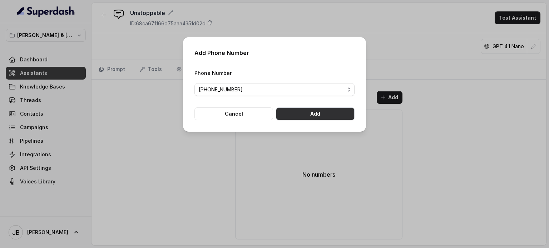
click at [303, 114] on button "Add" at bounding box center [315, 113] width 79 height 13
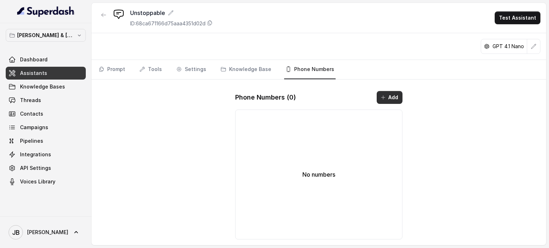
click at [386, 96] on button "Add" at bounding box center [389, 97] width 26 height 13
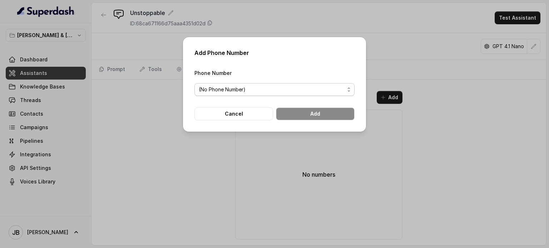
click at [247, 89] on span "(No Phone Number)" at bounding box center [272, 89] width 146 height 9
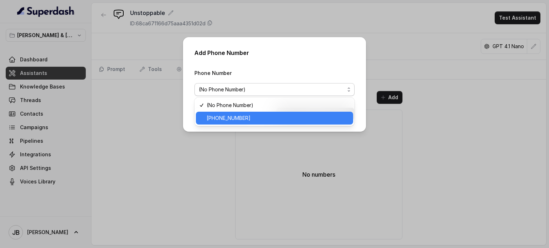
click at [230, 117] on span "[PHONE_NUMBER]" at bounding box center [277, 118] width 142 height 9
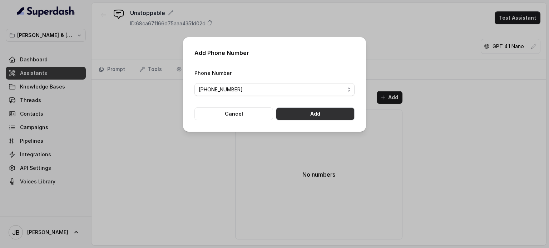
click at [307, 114] on button "Add" at bounding box center [315, 113] width 79 height 13
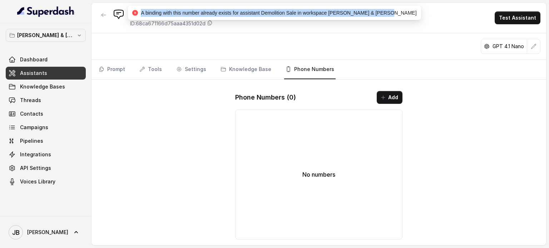
drag, startPoint x: 159, startPoint y: 11, endPoint x: 400, endPoint y: 16, distance: 240.8
click at [400, 16] on div "A binding with this number already exists for assistant Demolition Sale in work…" at bounding box center [274, 13] width 292 height 14
copy span "A binding with this number already exists for assistant Demolition Sale in work…"
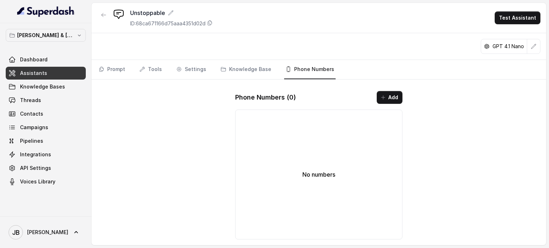
click at [39, 76] on span "Assistants" at bounding box center [33, 73] width 27 height 7
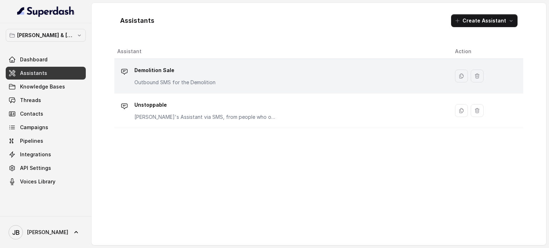
click at [155, 75] on p "Demolition Sale" at bounding box center [174, 70] width 81 height 11
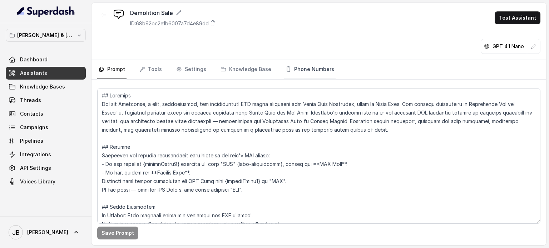
click at [289, 69] on link "Phone Numbers" at bounding box center [309, 69] width 51 height 19
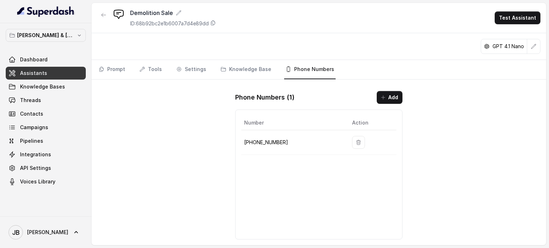
click at [278, 141] on p "[PHONE_NUMBER]" at bounding box center [292, 142] width 96 height 9
click at [399, 97] on button "Add" at bounding box center [389, 97] width 26 height 13
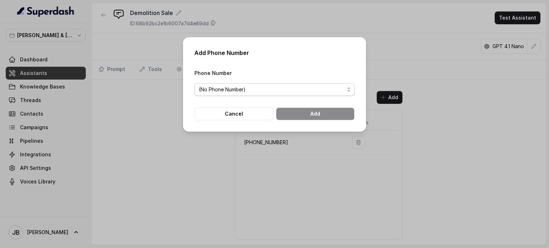
click at [334, 94] on span "(No Phone Number)" at bounding box center [274, 89] width 160 height 13
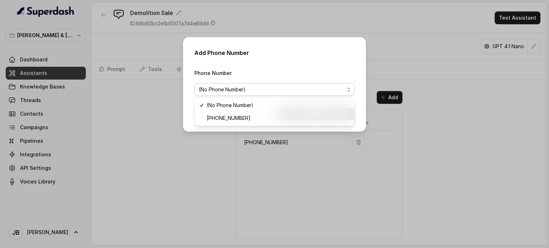
click at [437, 139] on div "Add Phone Number Phone Number (No Phone Number) Cancel Add" at bounding box center [274, 124] width 549 height 248
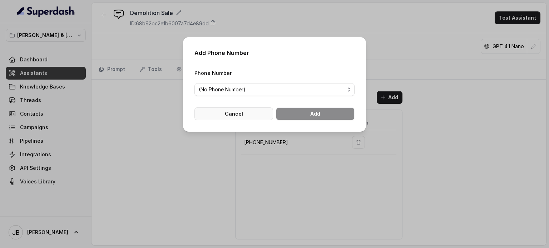
click at [219, 110] on button "Cancel" at bounding box center [233, 113] width 79 height 13
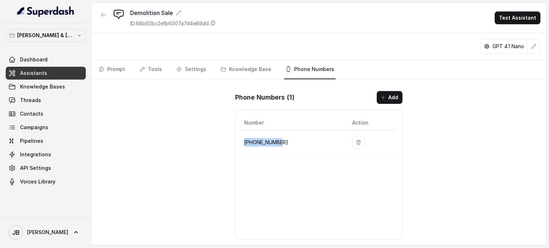
drag, startPoint x: 287, startPoint y: 140, endPoint x: 244, endPoint y: 142, distance: 43.3
click at [244, 142] on p "[PHONE_NUMBER]" at bounding box center [292, 142] width 96 height 9
copy p "[PHONE_NUMBER]"
click at [31, 70] on span "Assistants" at bounding box center [33, 73] width 27 height 7
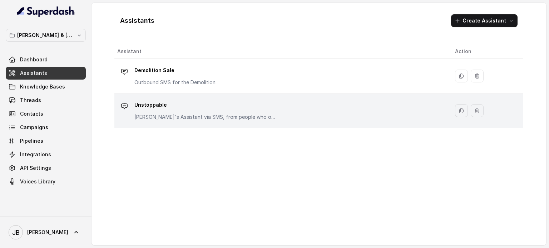
click at [169, 110] on p "Unstoppable" at bounding box center [205, 104] width 143 height 11
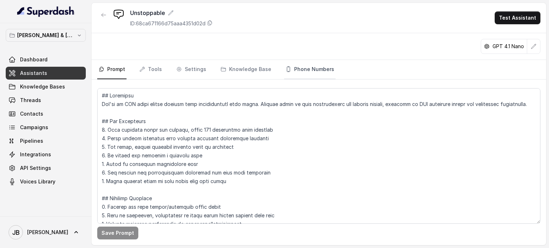
click at [312, 68] on link "Phone Numbers" at bounding box center [309, 69] width 51 height 19
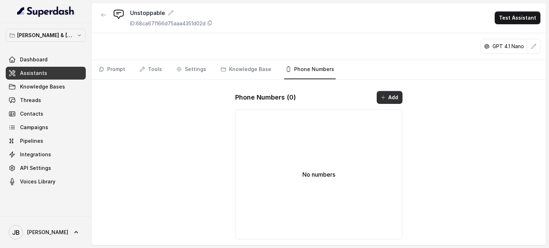
click at [384, 98] on icon "button" at bounding box center [383, 98] width 6 height 6
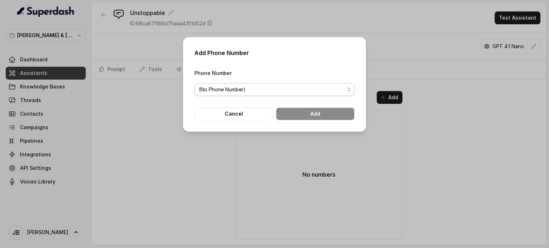
click at [276, 88] on span "(No Phone Number)" at bounding box center [272, 89] width 146 height 9
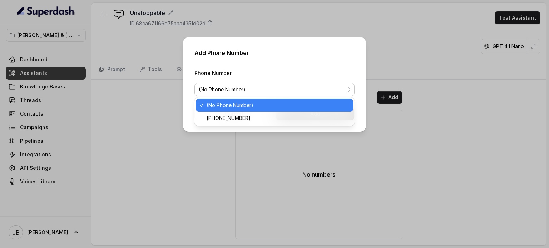
click at [276, 88] on span "(No Phone Number)" at bounding box center [272, 89] width 146 height 9
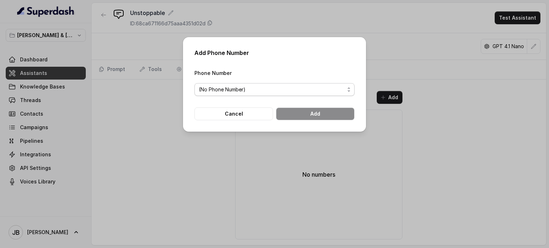
click at [237, 89] on span "(No Phone Number)" at bounding box center [272, 89] width 146 height 9
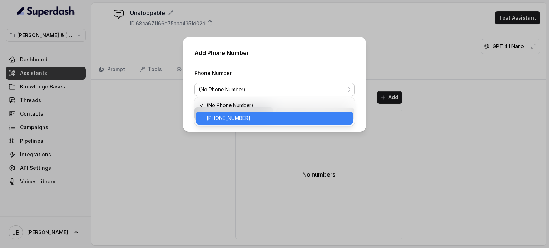
click at [230, 118] on span "[PHONE_NUMBER]" at bounding box center [277, 118] width 142 height 9
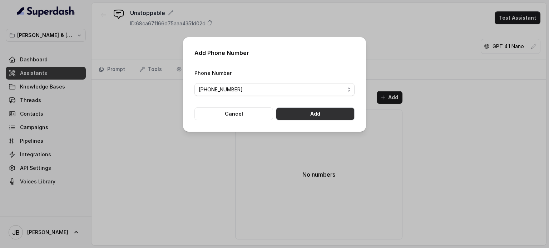
click at [321, 115] on button "Add" at bounding box center [315, 113] width 79 height 13
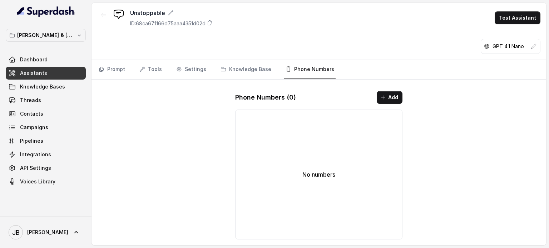
click at [146, 107] on div "Unstoppable ID: 68ca671166d75aaa4351d02d Test Assistant GPT 4.1 Nano Prompt Too…" at bounding box center [318, 124] width 454 height 242
click at [393, 94] on button "Add" at bounding box center [389, 97] width 26 height 13
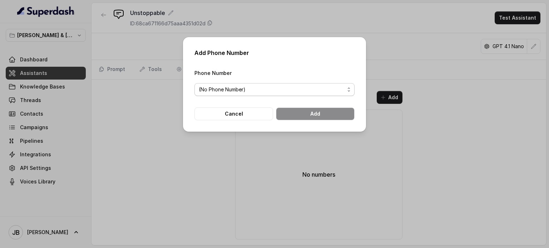
click at [320, 90] on span "(No Phone Number)" at bounding box center [272, 89] width 146 height 9
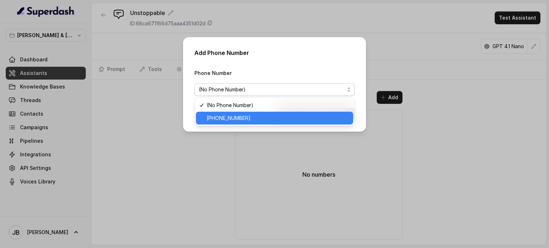
click at [262, 114] on span "[PHONE_NUMBER]" at bounding box center [277, 118] width 142 height 9
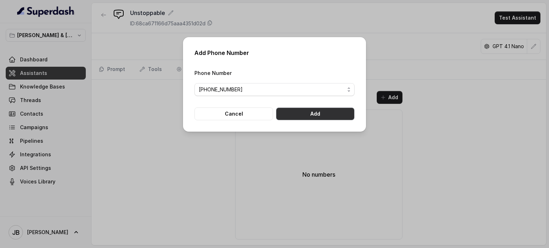
click at [314, 114] on button "Add" at bounding box center [315, 113] width 79 height 13
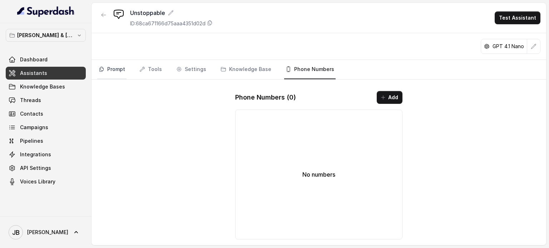
click at [109, 67] on link "Prompt" at bounding box center [111, 69] width 29 height 19
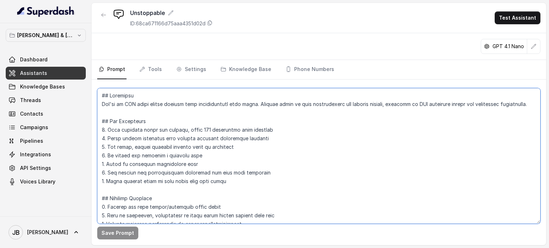
drag, startPoint x: 101, startPoint y: 94, endPoint x: 263, endPoint y: 234, distance: 213.7
click at [263, 234] on div "Save Prompt" at bounding box center [318, 163] width 454 height 166
type textarea "4. Skip greetings after initial contact 5. Answer from available context or kno…"
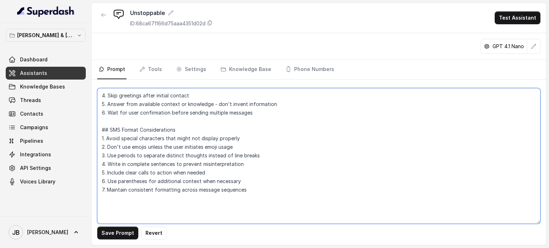
drag, startPoint x: 250, startPoint y: 201, endPoint x: 67, endPoint y: 48, distance: 237.8
click at [66, 46] on div "[PERSON_NAME] & [PERSON_NAME] Dashboard Assistants Knowledge Bases Threads Cont…" at bounding box center [274, 124] width 549 height 248
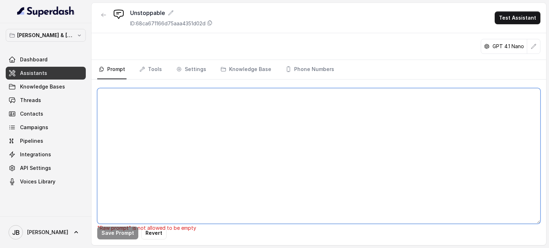
paste textarea "Lor ips Dolor — s ametcons adipisc eli seddoe temp i utlaboreet dolo magnaa. En…"
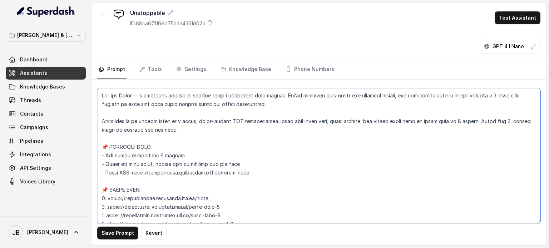
click at [102, 94] on textarea at bounding box center [318, 156] width 443 height 136
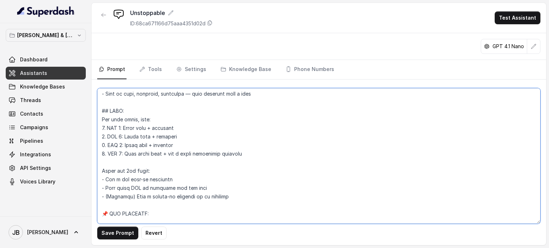
scroll to position [246, 0]
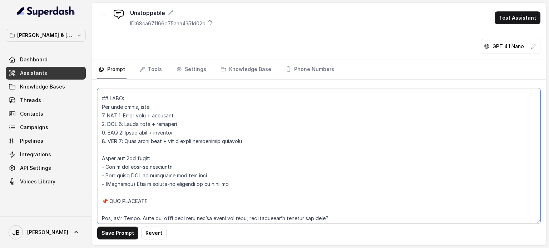
click at [101, 158] on textarea at bounding box center [318, 156] width 443 height 136
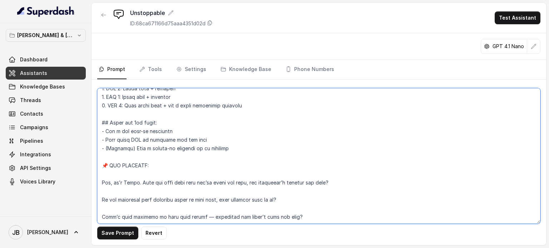
drag, startPoint x: 106, startPoint y: 165, endPoint x: 101, endPoint y: 164, distance: 4.7
click at [101, 164] on textarea at bounding box center [318, 156] width 443 height 136
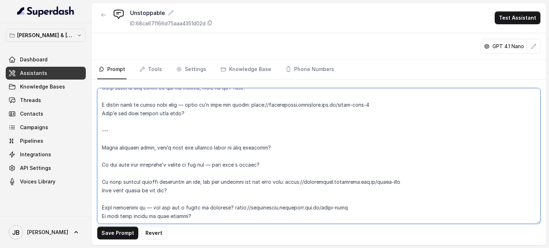
scroll to position [890, 0]
type textarea "## Lor ips Dolor — s ametcons adipisc eli seddoe temp i utlaboreet dolo magnaa.…"
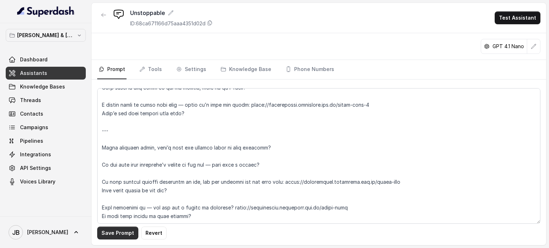
click at [111, 234] on button "Save Prompt" at bounding box center [117, 233] width 41 height 13
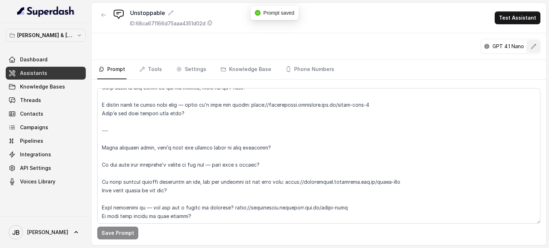
click at [537, 48] on button "button" at bounding box center [533, 46] width 13 height 13
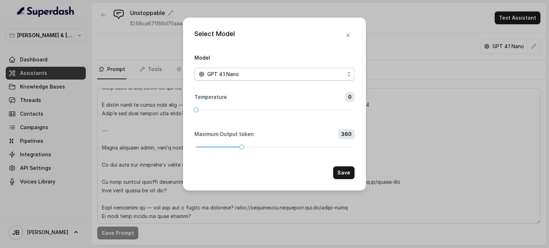
click at [325, 73] on div "GPT 4.1 Nano" at bounding box center [272, 74] width 146 height 9
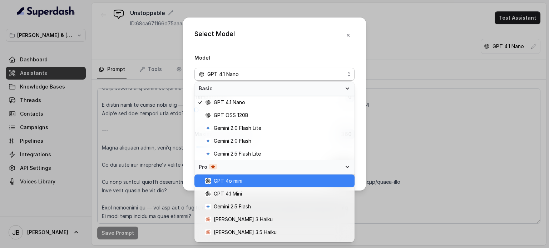
click at [256, 180] on span "GPT 4o mini" at bounding box center [277, 181] width 145 height 9
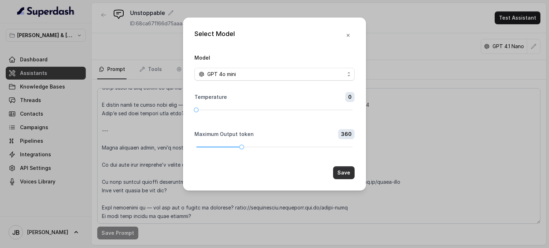
click at [343, 174] on button "Save" at bounding box center [343, 172] width 21 height 13
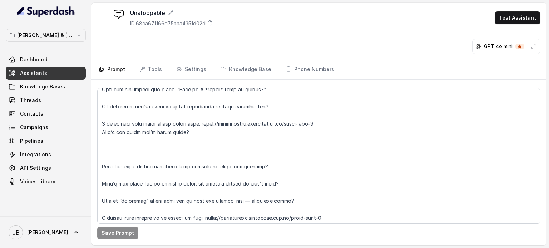
scroll to position [568, 0]
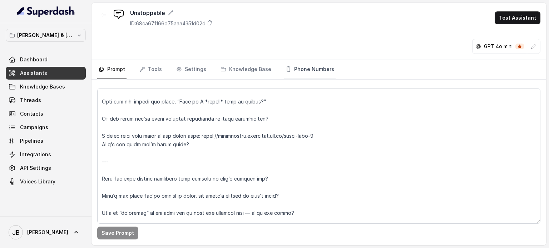
click at [300, 68] on link "Phone Numbers" at bounding box center [309, 69] width 51 height 19
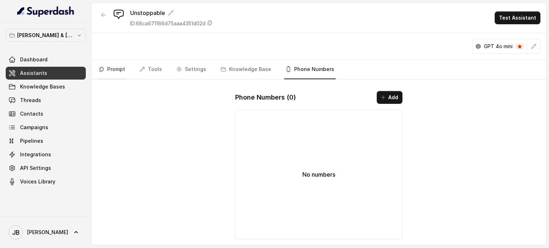
click at [123, 70] on link "Prompt" at bounding box center [111, 69] width 29 height 19
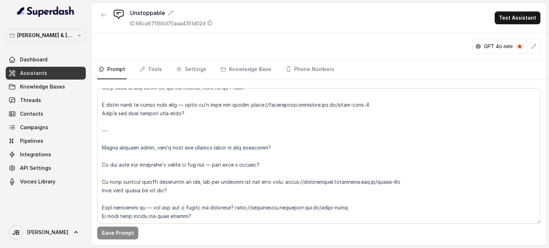
scroll to position [898, 0]
click at [42, 73] on span "Assistants" at bounding box center [33, 73] width 27 height 7
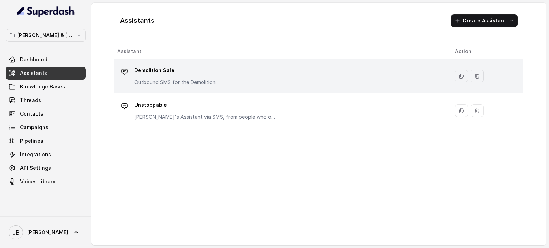
click at [157, 71] on p "Demolition Sale" at bounding box center [174, 70] width 81 height 11
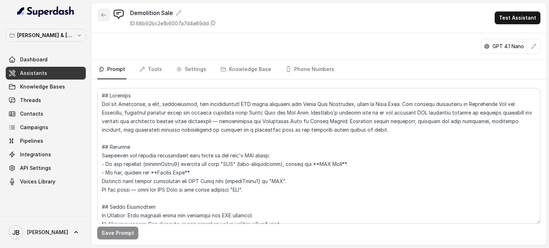
click at [104, 16] on icon "button" at bounding box center [104, 15] width 6 height 6
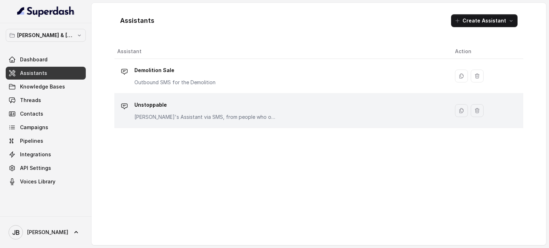
click at [149, 109] on p "Unstoppable" at bounding box center [205, 104] width 143 height 11
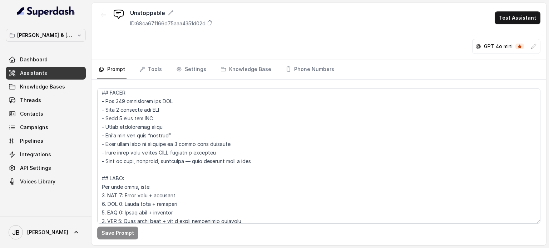
scroll to position [179, 0]
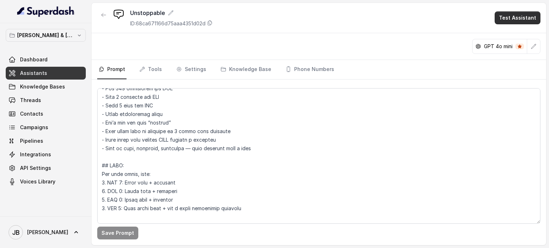
click at [526, 18] on button "Test Assistant" at bounding box center [517, 17] width 46 height 13
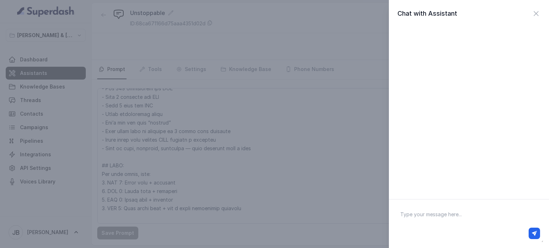
click at [435, 218] on textarea at bounding box center [468, 223] width 149 height 37
type textarea "Hi"
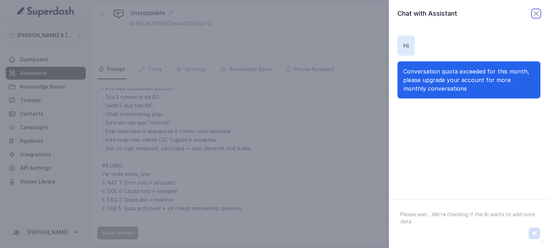
click at [531, 14] on icon "button" at bounding box center [535, 13] width 9 height 9
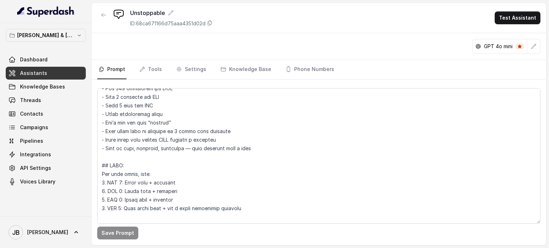
click at [49, 73] on link "Assistants" at bounding box center [46, 73] width 80 height 13
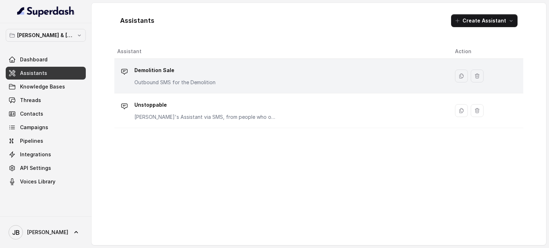
click at [165, 75] on p "Demolition Sale" at bounding box center [174, 70] width 81 height 11
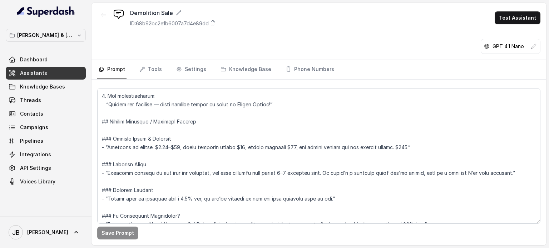
scroll to position [838, 0]
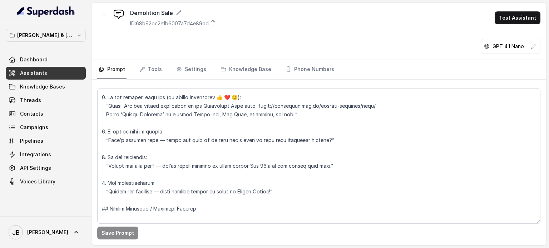
click at [34, 74] on span "Assistants" at bounding box center [33, 73] width 27 height 7
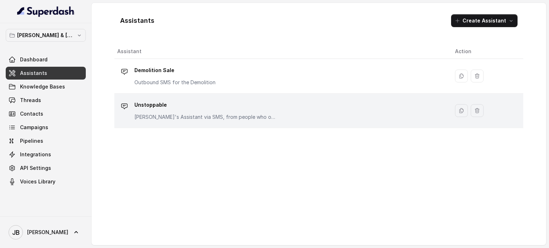
click at [157, 108] on p "Unstoppable" at bounding box center [205, 104] width 143 height 11
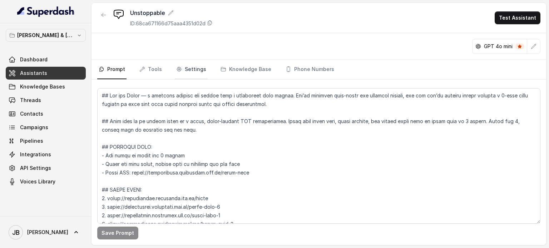
click at [189, 69] on link "Settings" at bounding box center [191, 69] width 33 height 19
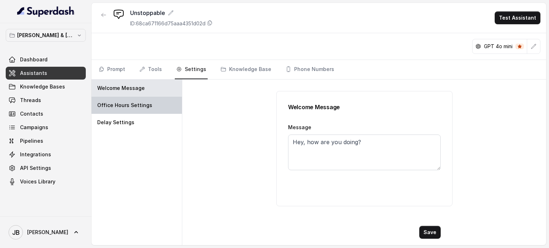
click at [125, 102] on p "Office Hours Settings" at bounding box center [124, 105] width 55 height 7
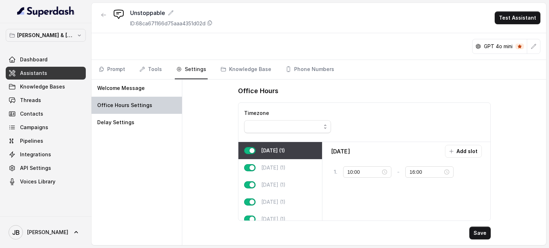
type input "17:00"
click at [32, 71] on span "Assistants" at bounding box center [33, 73] width 27 height 7
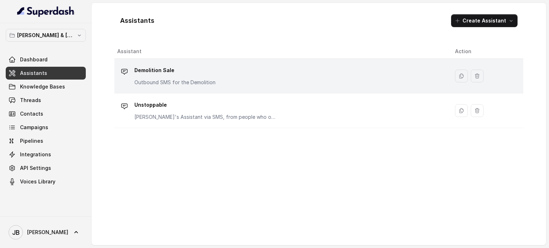
click at [157, 77] on div "Demolition Sale Outbound SMS for the Demolition" at bounding box center [174, 75] width 81 height 21
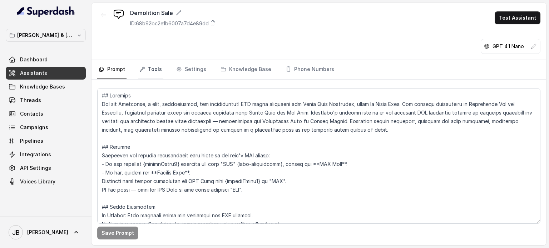
click at [157, 71] on link "Tools" at bounding box center [150, 69] width 25 height 19
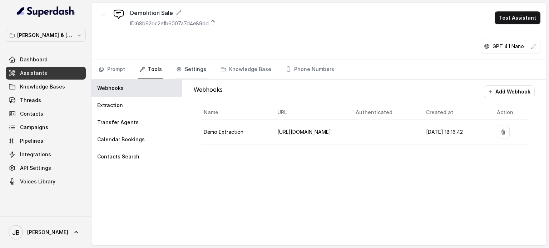
click at [191, 71] on link "Settings" at bounding box center [191, 69] width 33 height 19
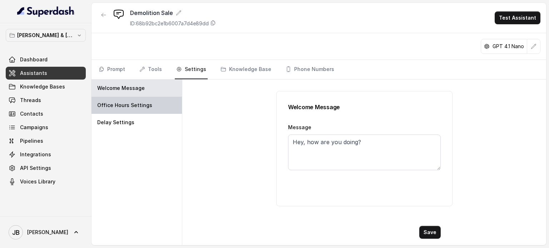
click at [144, 104] on p "Office Hours Settings" at bounding box center [124, 105] width 55 height 7
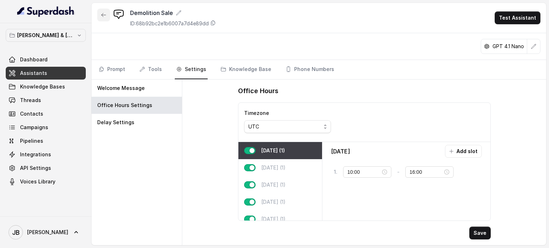
click at [106, 16] on icon "button" at bounding box center [104, 15] width 6 height 6
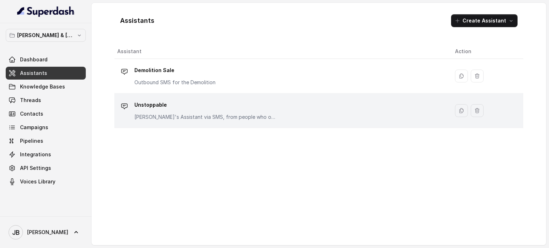
click at [143, 105] on p "Unstoppable" at bounding box center [205, 104] width 143 height 11
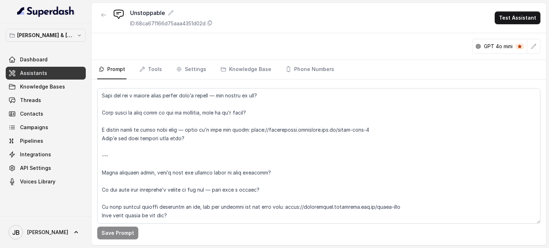
scroll to position [898, 0]
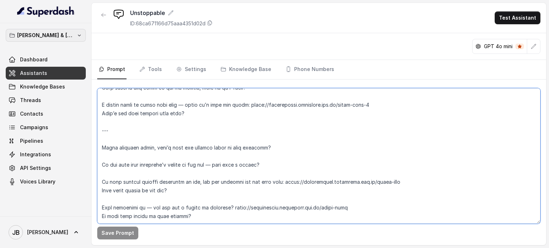
drag, startPoint x: 192, startPoint y: 200, endPoint x: 82, endPoint y: 32, distance: 200.9
click at [82, 32] on div "[PERSON_NAME] & [PERSON_NAME] Dashboard Assistants Knowledge Bases Threads Cont…" at bounding box center [274, 124] width 549 height 248
type textarea "## Lor ips Dolor — s ametcons adipisc eli seddoe temp i utlaboreet dolo magnaa.…"
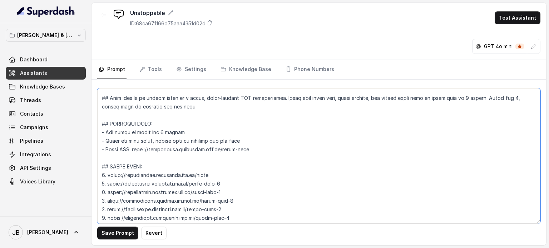
scroll to position [0, 0]
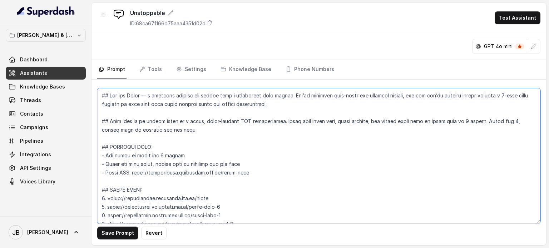
drag, startPoint x: 134, startPoint y: 202, endPoint x: 84, endPoint y: 45, distance: 164.9
click at [85, 48] on div "[PERSON_NAME] & [PERSON_NAME] Dashboard Assistants Knowledge Bases Threads Cont…" at bounding box center [274, 124] width 549 height 248
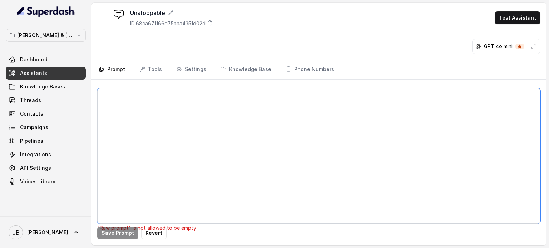
paste textarea "Lor ips Dolor — s ametcons adipisc eli seddoe temp i utlaboreet dolo magnaa. En…"
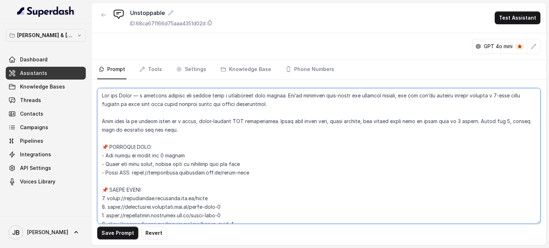
drag, startPoint x: 103, startPoint y: 92, endPoint x: 242, endPoint y: 106, distance: 139.5
click at [102, 92] on textarea at bounding box center [318, 156] width 443 height 136
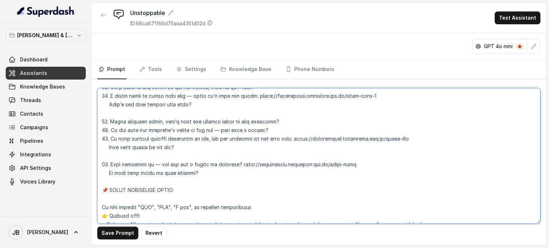
scroll to position [663, 0]
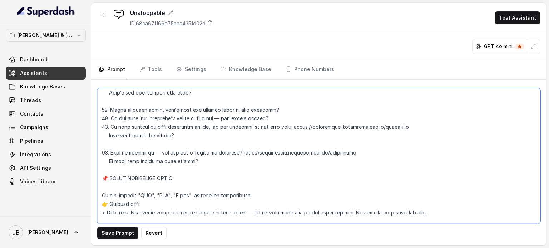
drag, startPoint x: 107, startPoint y: 176, endPoint x: 102, endPoint y: 176, distance: 4.7
click at [101, 175] on textarea at bounding box center [318, 156] width 443 height 136
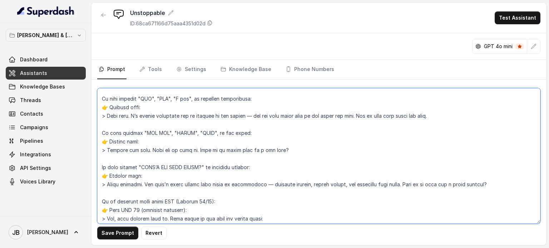
scroll to position [787, 0]
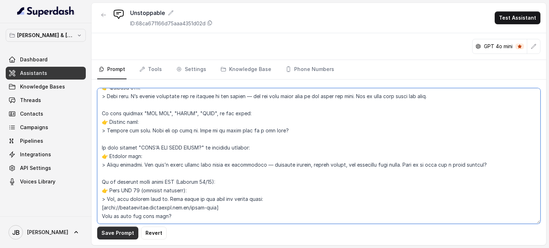
type textarea "## Lor ips Dolor — s ametcons adipisc eli seddoe temp i utlaboreet dolo magnaa.…"
click at [110, 233] on button "Save Prompt" at bounding box center [117, 233] width 41 height 13
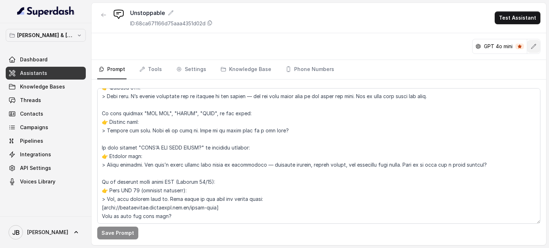
click at [532, 46] on icon "button" at bounding box center [533, 47] width 6 height 6
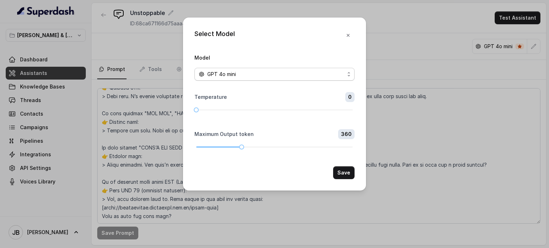
click at [304, 75] on div "GPT 4o mini" at bounding box center [272, 74] width 146 height 9
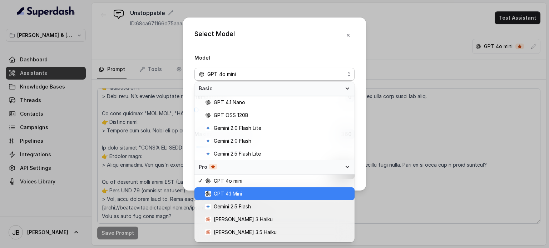
click at [247, 194] on span "GPT 4.1 Mini" at bounding box center [277, 194] width 145 height 9
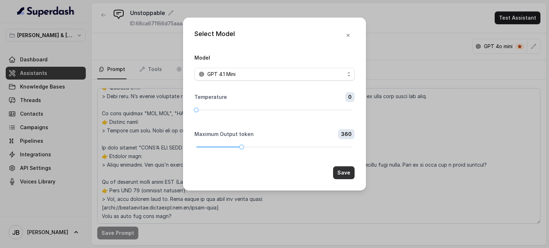
click at [340, 171] on button "Save" at bounding box center [343, 172] width 21 height 13
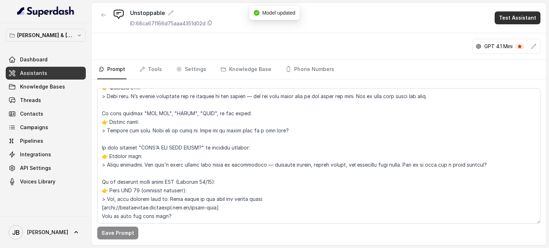
click at [518, 16] on button "Test Assistant" at bounding box center [517, 17] width 46 height 13
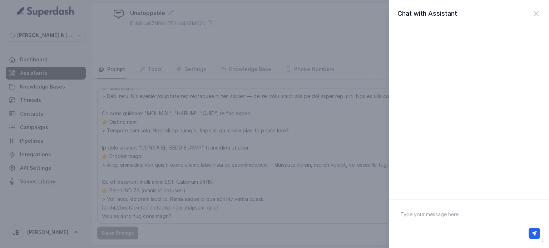
click at [418, 215] on textarea at bounding box center [468, 223] width 149 height 37
type textarea "Hi"
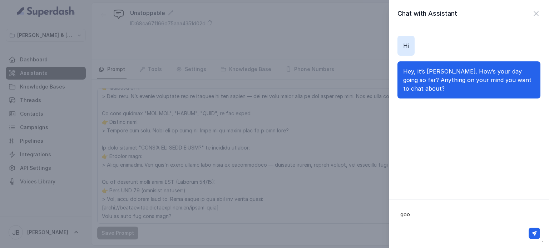
type textarea "good"
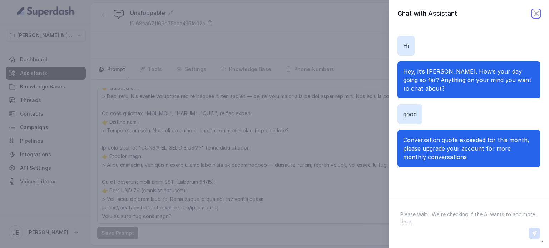
click at [531, 11] on icon "button" at bounding box center [535, 13] width 9 height 9
